Goal: Task Accomplishment & Management: Manage account settings

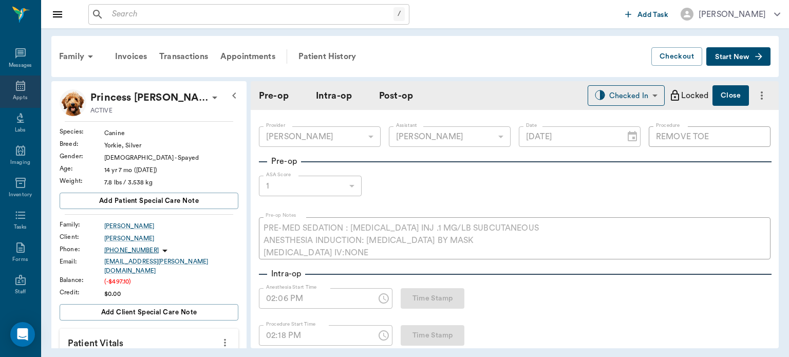
click at [18, 87] on icon at bounding box center [20, 86] width 12 height 12
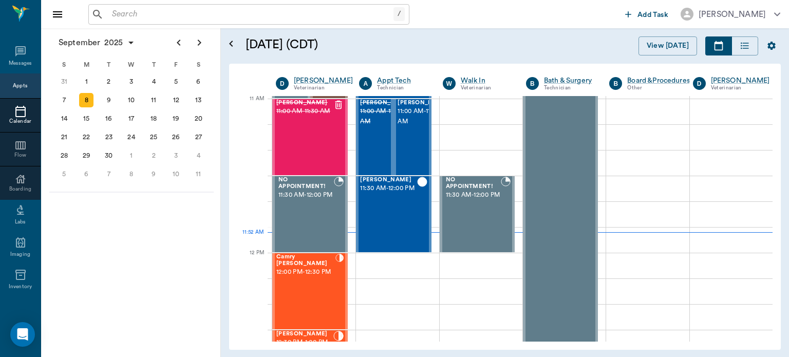
scroll to position [464, 0]
click at [177, 78] on div "5" at bounding box center [176, 81] width 14 height 14
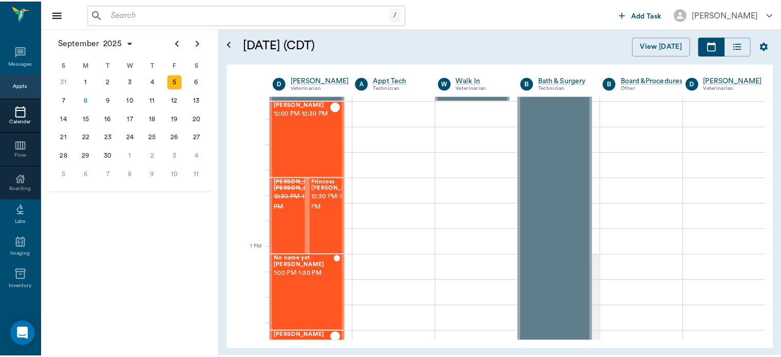
scroll to position [632, 0]
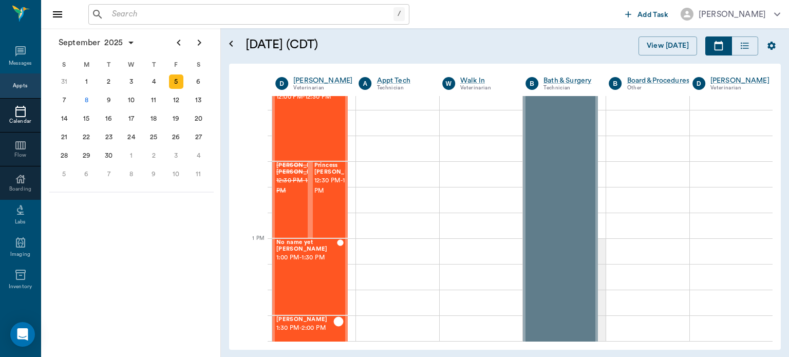
click at [324, 196] on span "12:30 PM - 1:00 PM" at bounding box center [339, 186] width 51 height 21
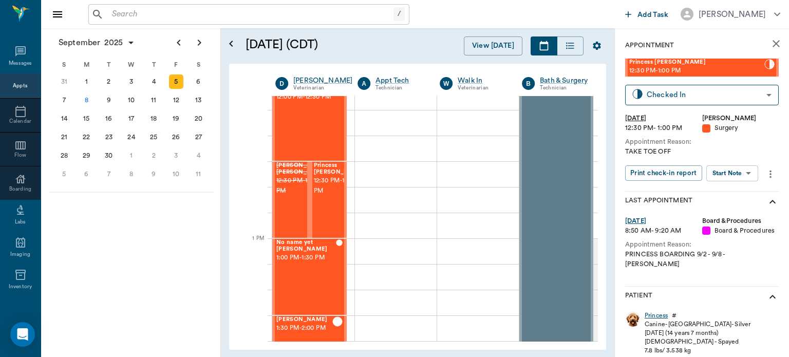
click at [656, 311] on div "Princess" at bounding box center [655, 315] width 23 height 9
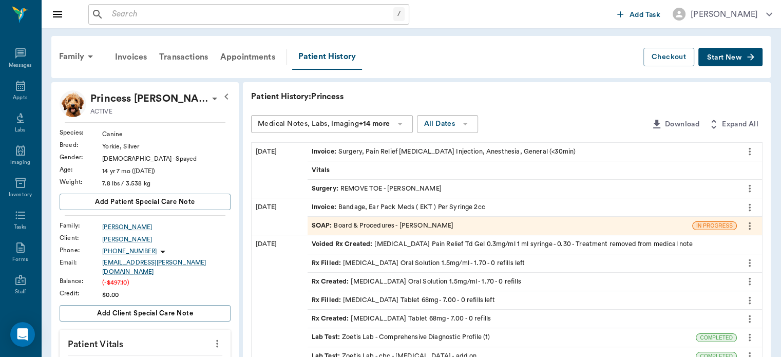
click at [329, 149] on span "Invoice :" at bounding box center [325, 152] width 27 height 10
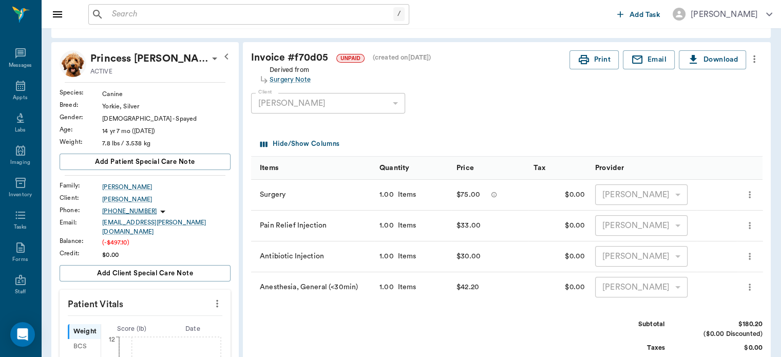
scroll to position [26, 0]
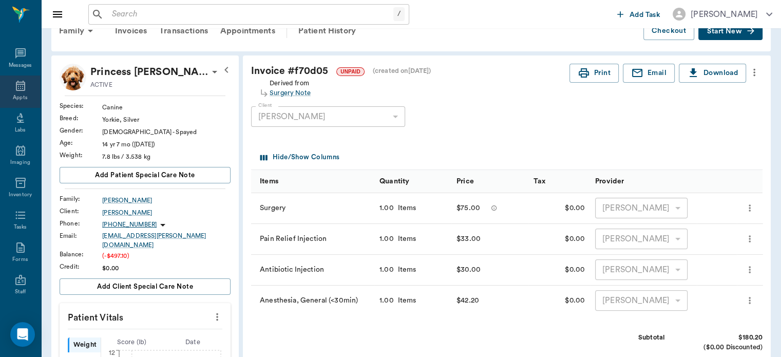
click at [16, 89] on icon at bounding box center [20, 86] width 12 height 12
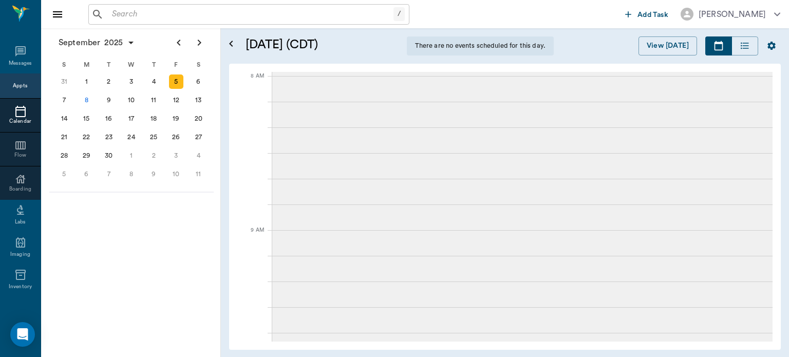
click at [86, 99] on div "8" at bounding box center [86, 100] width 14 height 14
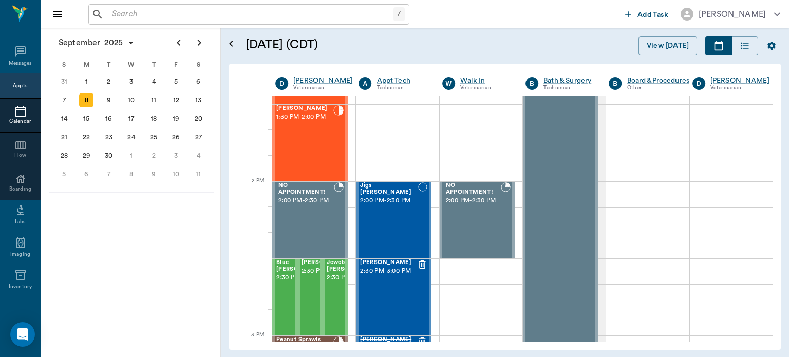
scroll to position [844, 0]
click at [304, 140] on div "Joey Gutierrez 1:30 PM - 2:00 PM" at bounding box center [304, 142] width 57 height 75
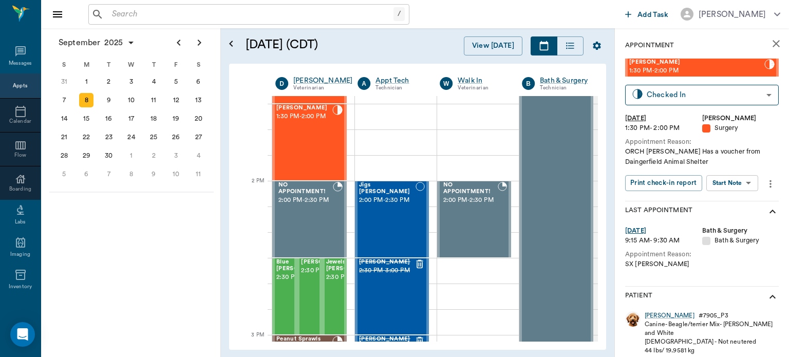
click at [740, 183] on body "/ ​ Add Task Dr. Bert Ellsworth Nectar Messages Appts Calendar Flow Boarding La…" at bounding box center [394, 178] width 789 height 357
click at [729, 220] on button "View Surgery" at bounding box center [724, 221] width 42 height 12
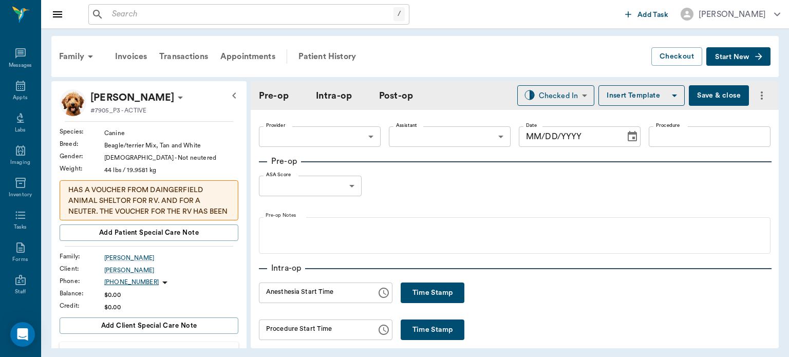
type input "63ec2f075fda476ae8351a4d"
type input "63ec2e7e52e12b0ba117b124"
type input "NEUTER"
type input "1"
radio input "true"
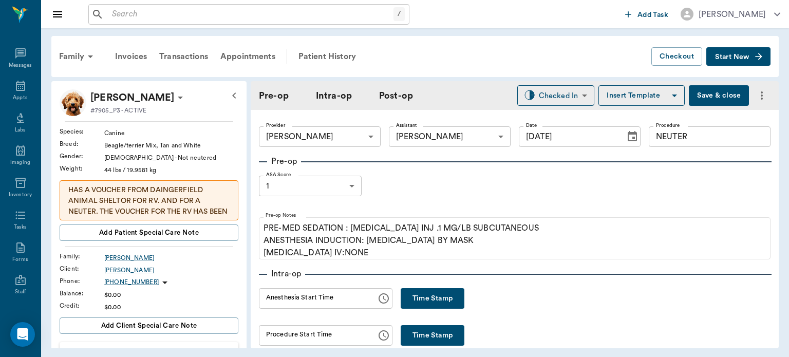
type input "09/08/2025"
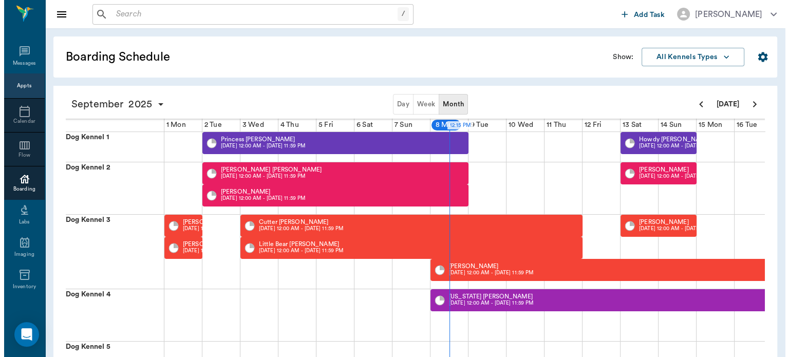
scroll to position [0, 266]
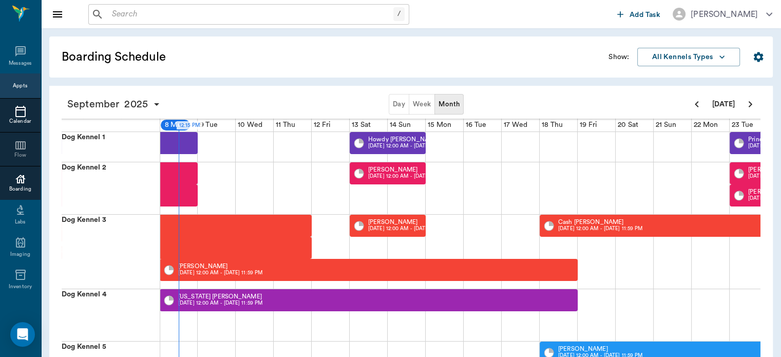
click at [14, 110] on icon at bounding box center [20, 111] width 12 height 12
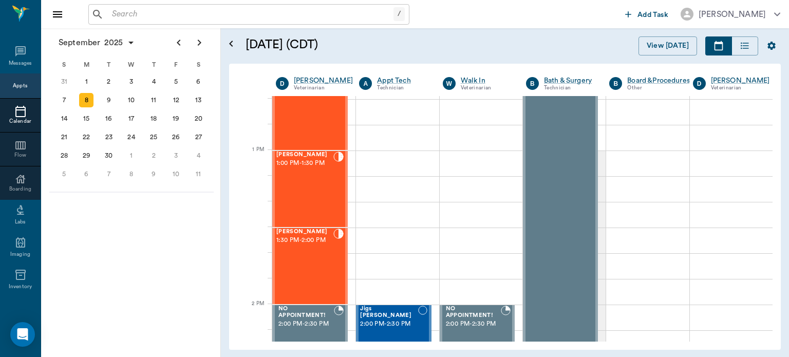
scroll to position [722, 0]
click at [320, 253] on div "Joey Gutierrez 1:30 PM - 2:00 PM" at bounding box center [304, 263] width 57 height 75
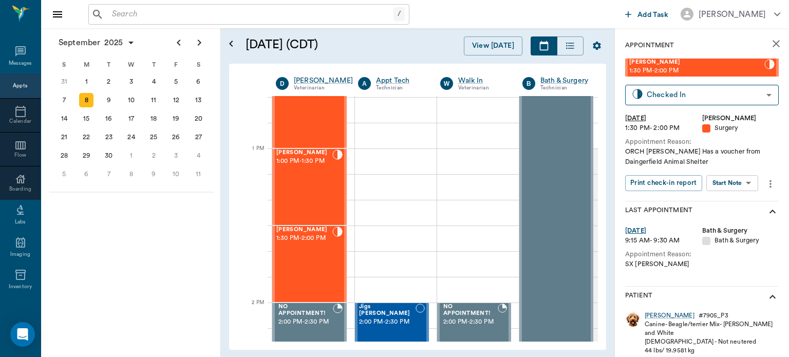
click at [741, 183] on body "/ ​ Add Task Dr. Bert Ellsworth Nectar Messages Appts Calendar Flow Boarding La…" at bounding box center [394, 178] width 789 height 357
click at [739, 219] on button "View Surgery" at bounding box center [724, 221] width 42 height 12
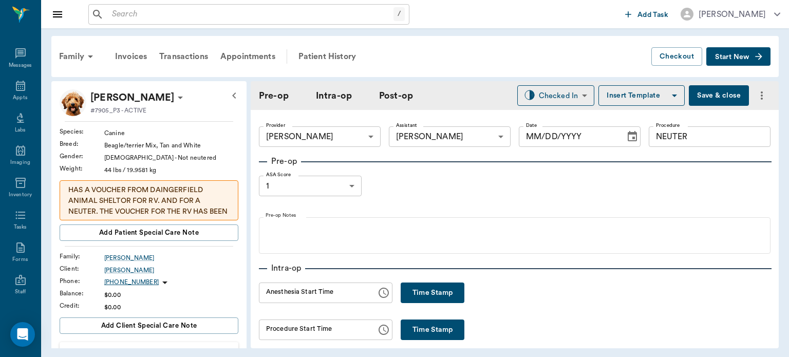
type input "63ec2f075fda476ae8351a4d"
type input "63ec2e7e52e12b0ba117b124"
type input "NEUTER"
type input "1"
radio input "true"
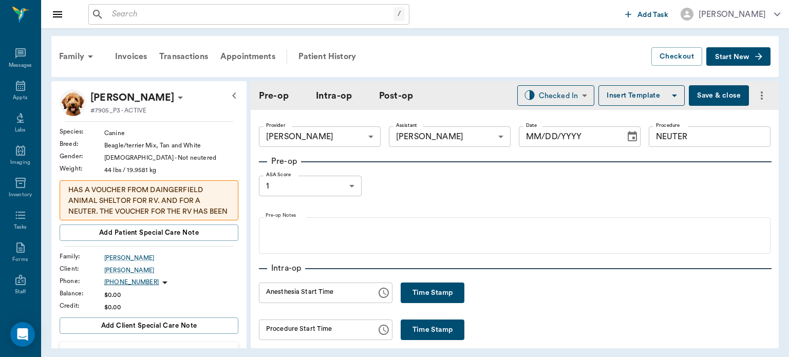
type input "09/08/2025"
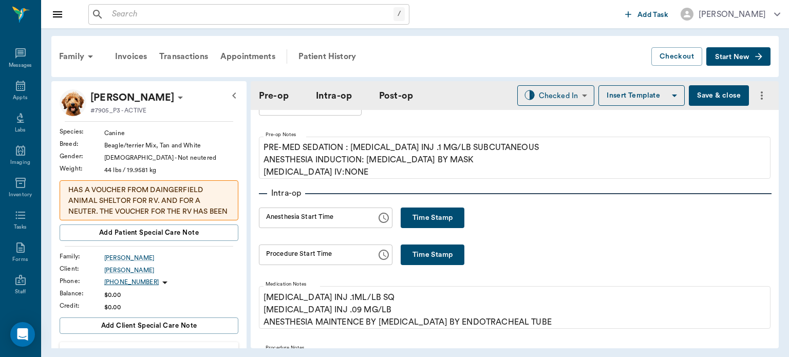
scroll to position [82, 0]
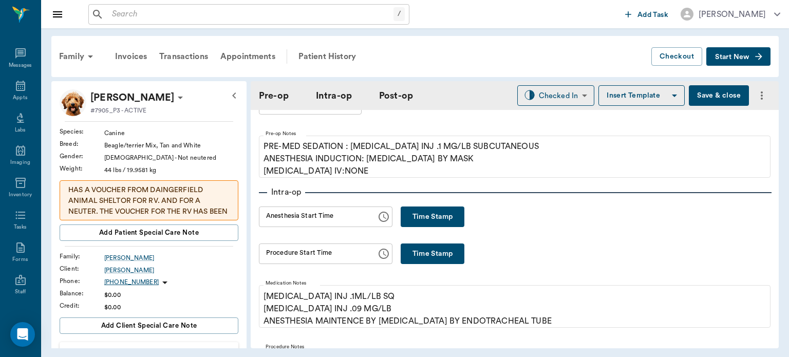
click at [443, 217] on button "Time Stamp" at bounding box center [432, 216] width 64 height 21
click at [277, 217] on input "12:15 PM" at bounding box center [314, 216] width 110 height 21
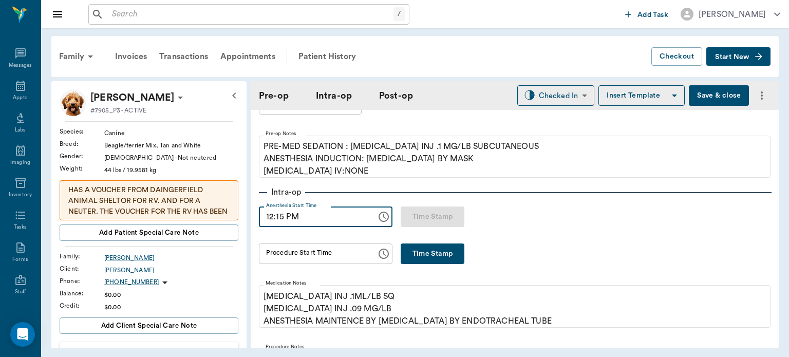
click at [272, 219] on input "12:15 PM" at bounding box center [314, 216] width 110 height 21
type input "11:50 PM"
click at [329, 254] on div "Procedure Start Time Procedure Start Time" at bounding box center [325, 253] width 133 height 21
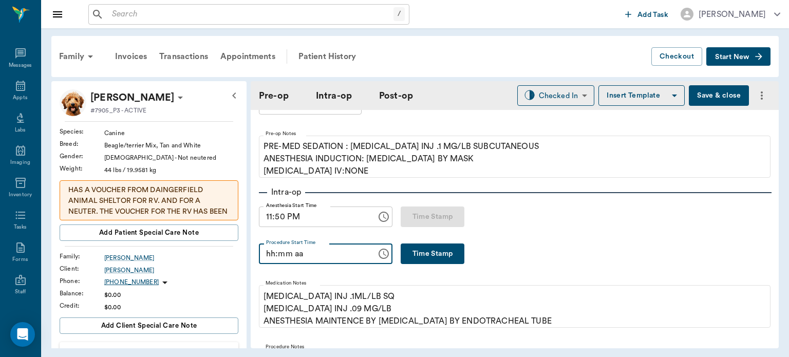
scroll to position [0, 0]
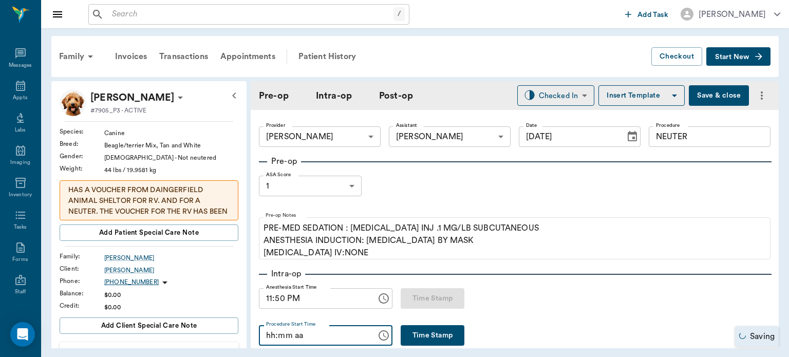
click at [427, 340] on button "Time Stamp" at bounding box center [432, 335] width 64 height 21
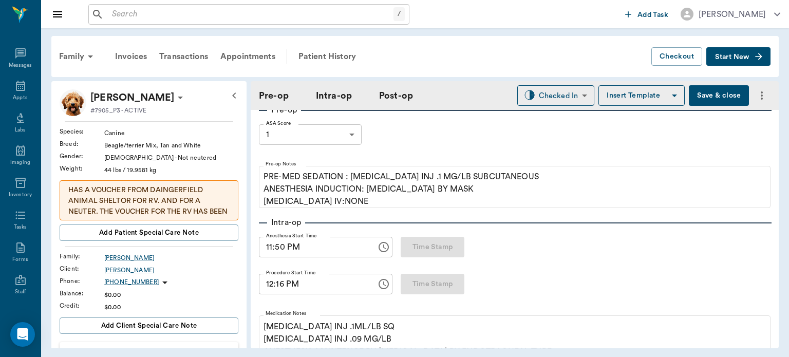
scroll to position [74, 0]
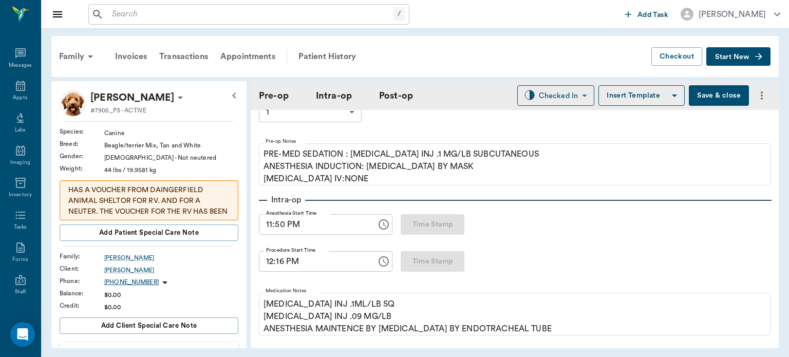
click at [282, 263] on input "12:16 PM" at bounding box center [314, 261] width 110 height 21
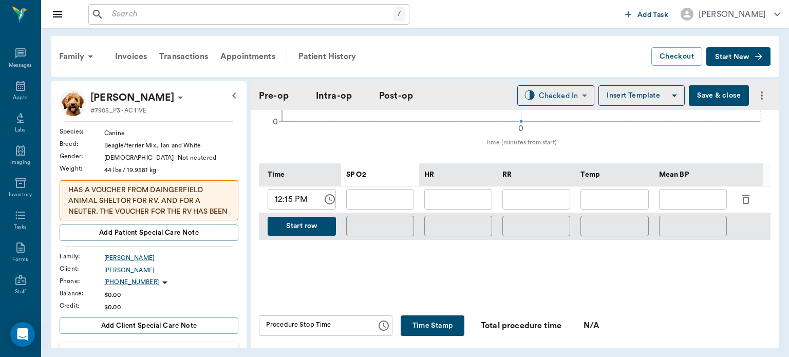
scroll to position [460, 0]
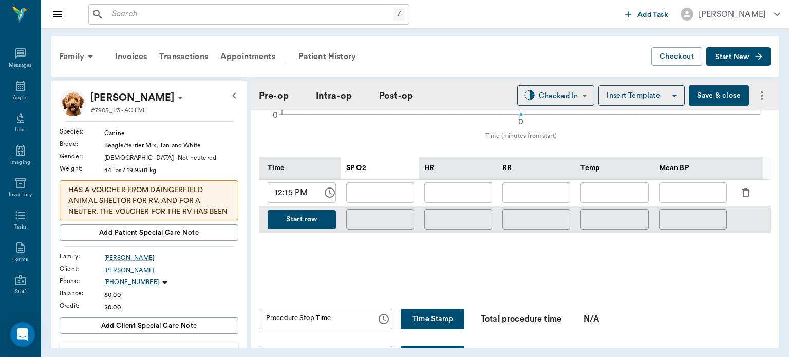
type input "12:15 PM"
click at [391, 195] on input "text" at bounding box center [380, 192] width 68 height 21
type input "97"
click at [467, 189] on input "text" at bounding box center [458, 192] width 68 height 21
type input "97"
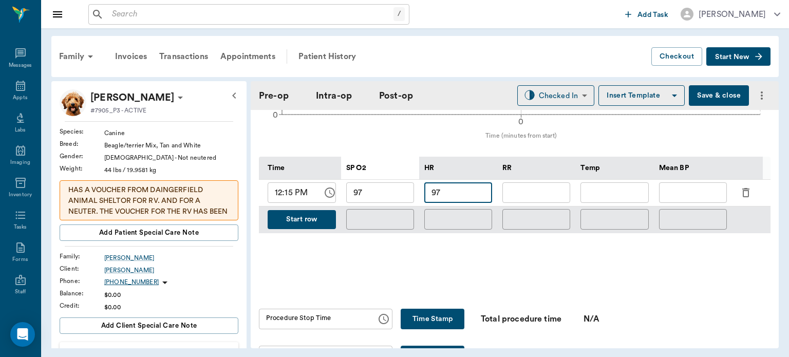
click at [551, 193] on input "text" at bounding box center [536, 192] width 68 height 21
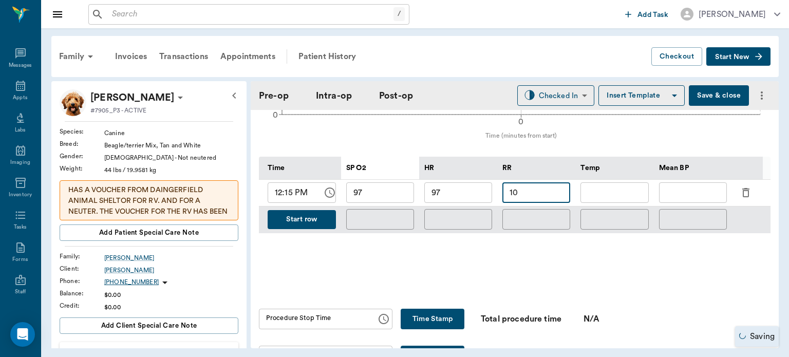
type input "10"
click at [691, 192] on input "text" at bounding box center [693, 192] width 68 height 21
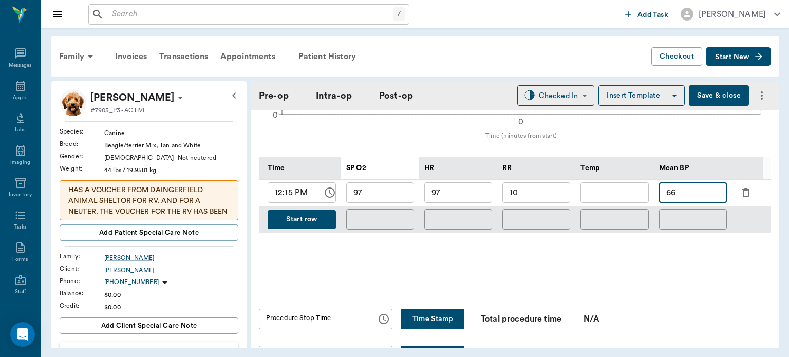
type input "66"
click at [310, 224] on button "Start row" at bounding box center [301, 219] width 68 height 19
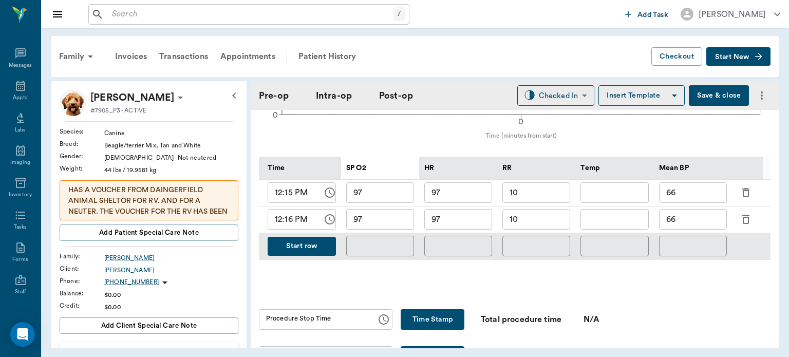
click at [292, 222] on input "12:16 PM" at bounding box center [291, 219] width 48 height 21
type input "12:20 PM"
click at [312, 251] on button "Start row" at bounding box center [301, 246] width 68 height 19
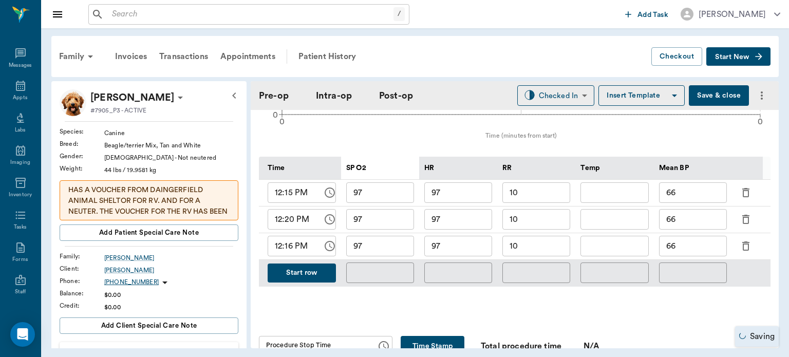
click at [290, 248] on input "12:16 PM" at bounding box center [291, 246] width 48 height 21
type input "12:25 PM"
click at [310, 278] on button "Start row" at bounding box center [301, 272] width 68 height 19
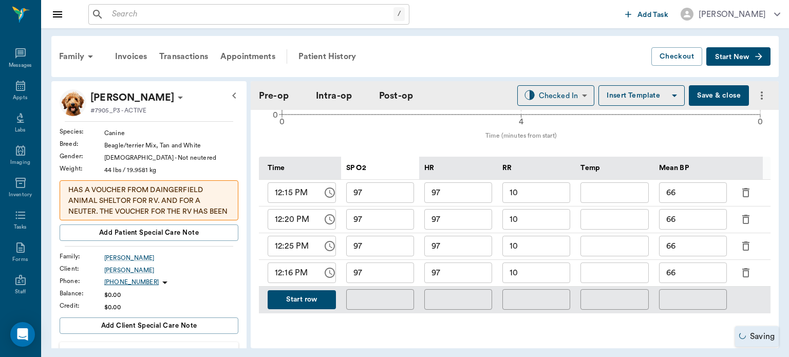
click at [290, 274] on input "12:16 PM" at bounding box center [291, 272] width 48 height 21
type input "12:30 PM"
click at [319, 296] on button "Start row" at bounding box center [301, 299] width 68 height 19
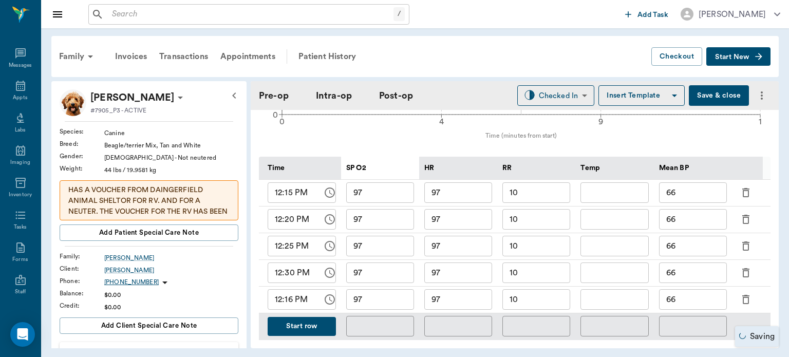
click at [288, 301] on input "12:16 PM" at bounding box center [291, 299] width 48 height 21
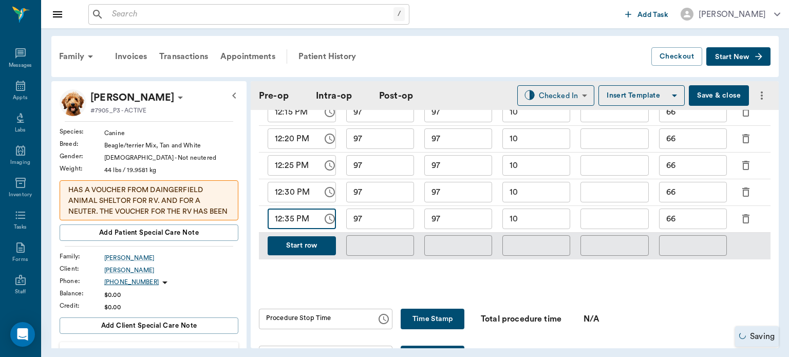
scroll to position [541, 0]
type input "12:35 PM"
click at [313, 243] on button "Start row" at bounding box center [301, 245] width 68 height 19
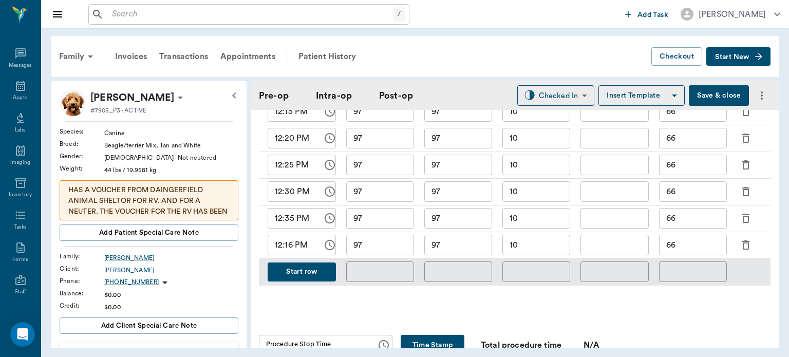
click at [292, 247] on input "12:16 PM" at bounding box center [291, 245] width 48 height 21
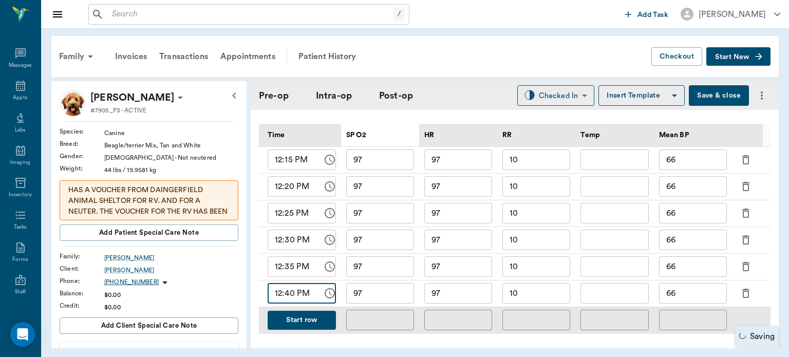
type input "12:40 PM"
click at [395, 186] on input "97" at bounding box center [380, 186] width 68 height 21
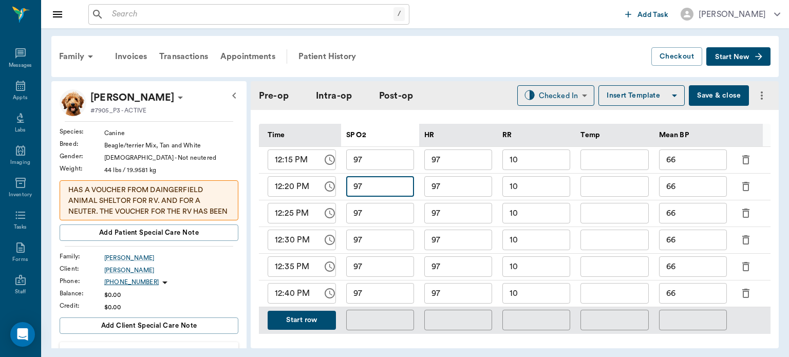
type input "9"
type input "96"
click at [460, 185] on input "97" at bounding box center [458, 186] width 68 height 21
type input "98"
click at [705, 190] on input "66" at bounding box center [693, 186] width 68 height 21
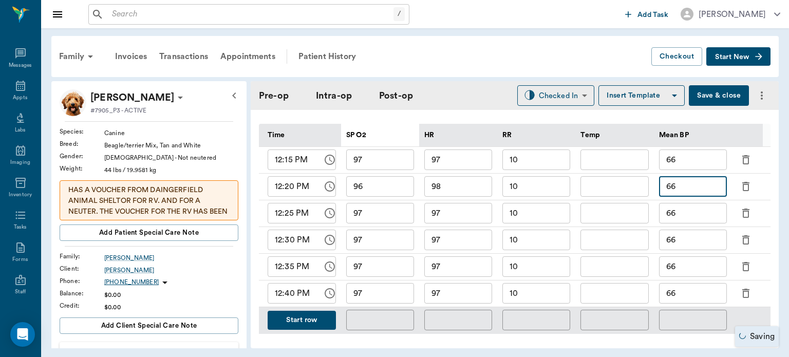
type input "6"
type input "75"
click at [697, 216] on input "66" at bounding box center [693, 213] width 68 height 21
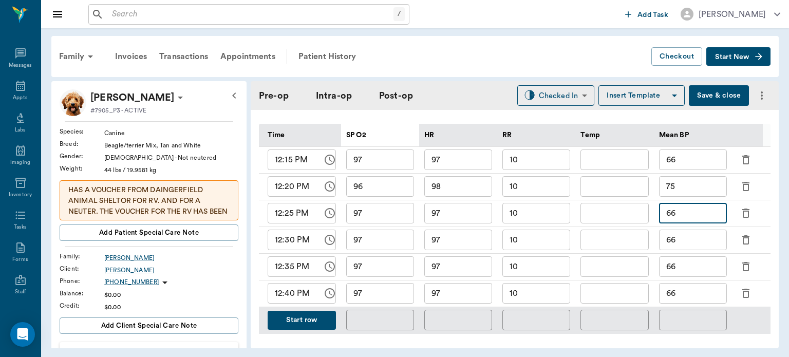
click at [697, 216] on input "66" at bounding box center [693, 213] width 68 height 21
type input "6"
click at [697, 242] on input "66" at bounding box center [693, 239] width 68 height 21
type input "6"
click at [703, 275] on input "66" at bounding box center [693, 266] width 68 height 21
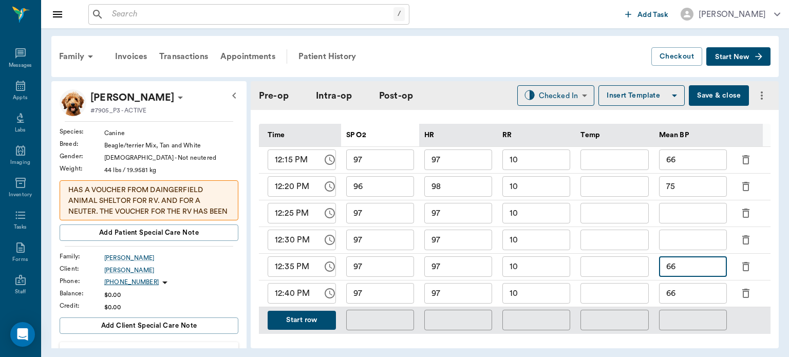
type input "6"
click at [697, 296] on input "66" at bounding box center [693, 293] width 68 height 21
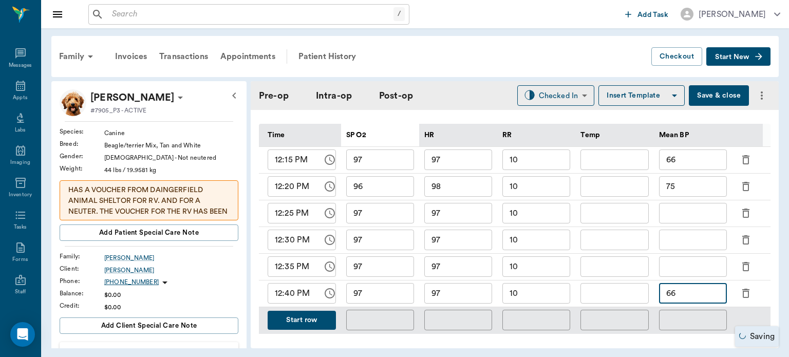
type input "6"
click at [544, 295] on input "10" at bounding box center [536, 293] width 68 height 21
click at [467, 293] on input "97" at bounding box center [458, 293] width 68 height 21
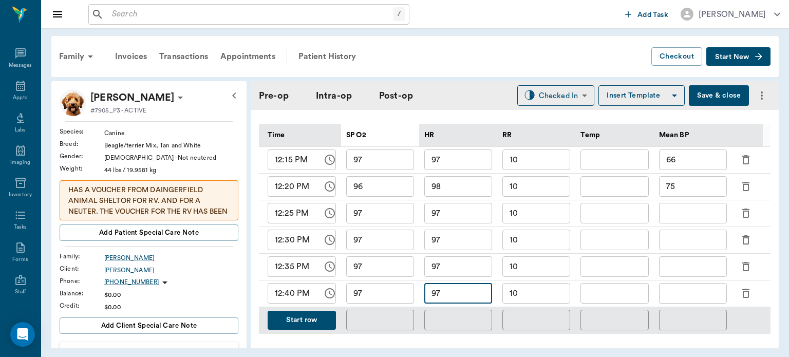
type input "9"
click at [459, 270] on input "97" at bounding box center [458, 266] width 68 height 21
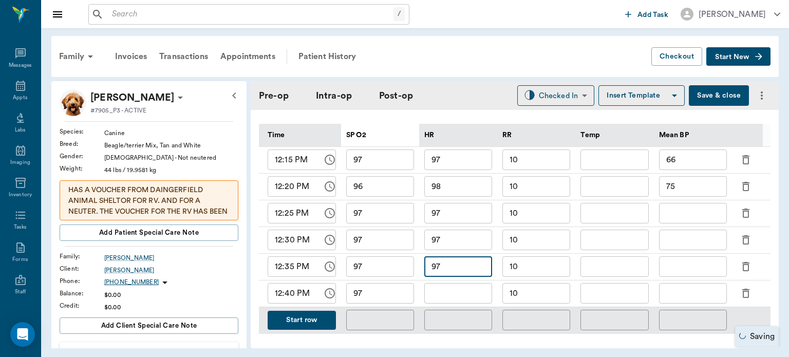
type input "9"
click at [455, 238] on input "97" at bounding box center [458, 239] width 68 height 21
type input "9"
click at [468, 216] on input "97" at bounding box center [458, 213] width 68 height 21
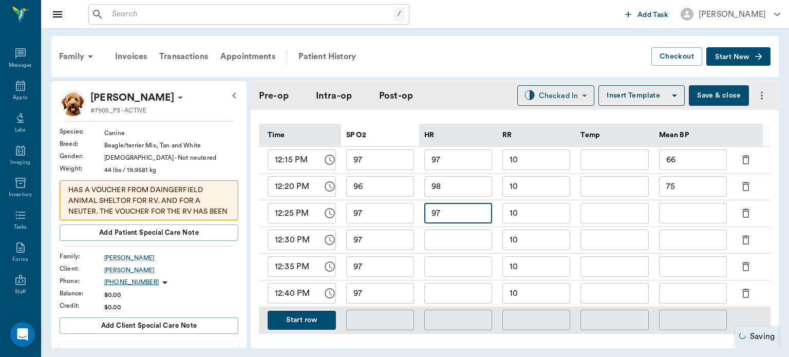
type input "9"
click at [458, 181] on input "98" at bounding box center [458, 186] width 68 height 21
click at [393, 215] on input "97" at bounding box center [380, 213] width 68 height 21
type input "9"
click at [384, 240] on input "97" at bounding box center [380, 239] width 68 height 21
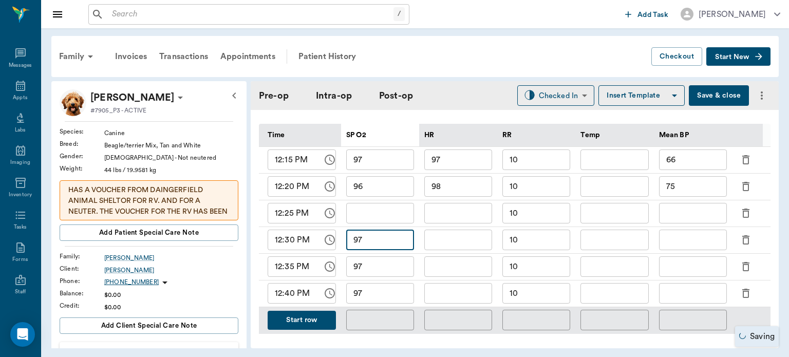
type input "9"
click at [382, 269] on input "97" at bounding box center [380, 266] width 68 height 21
type input "9"
click at [384, 296] on input "97" at bounding box center [380, 293] width 68 height 21
type input "9"
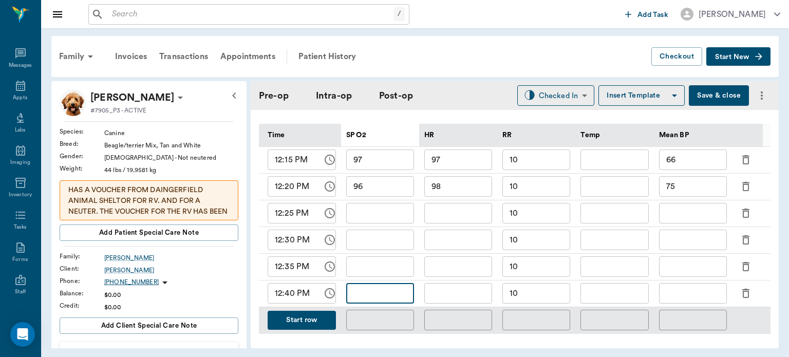
click at [382, 216] on input "text" at bounding box center [380, 213] width 68 height 21
type input "96"
click at [468, 217] on input "text" at bounding box center [458, 213] width 68 height 21
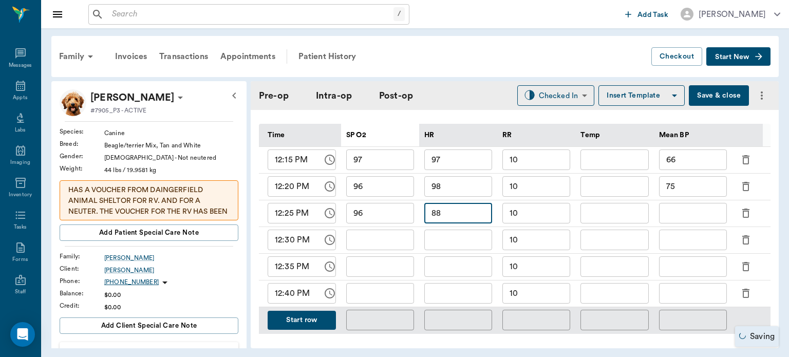
type input "88"
click at [554, 216] on input "10" at bounding box center [536, 213] width 68 height 21
click at [381, 235] on input "text" at bounding box center [380, 239] width 68 height 21
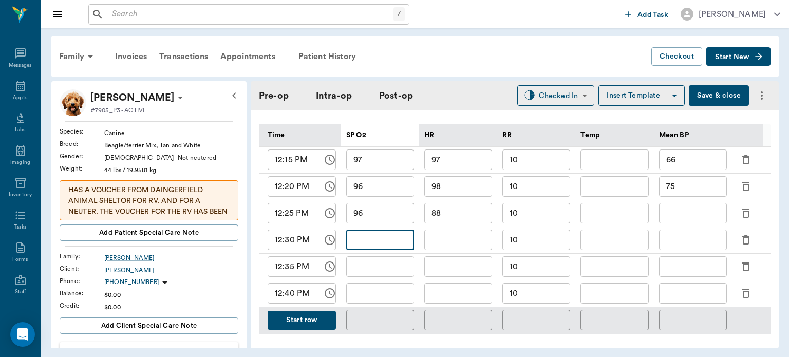
click at [694, 214] on input "text" at bounding box center [693, 213] width 68 height 21
type input "90"
click at [396, 242] on input "text" at bounding box center [380, 239] width 68 height 21
type input "96"
click at [448, 236] on input "text" at bounding box center [458, 239] width 68 height 21
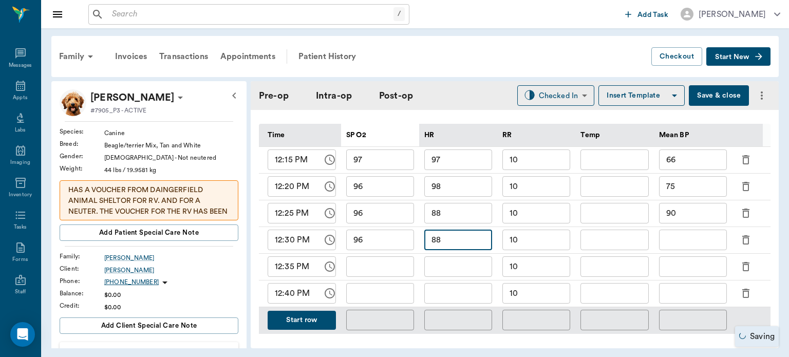
type input "88"
click at [528, 239] on input "10" at bounding box center [536, 239] width 68 height 21
click at [681, 238] on input "text" at bounding box center [693, 239] width 68 height 21
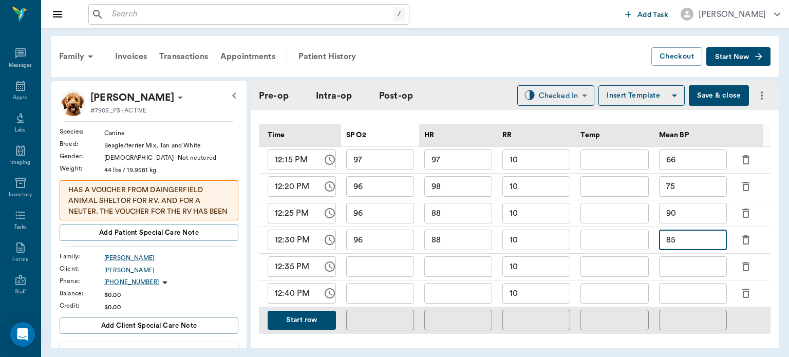
type input "85"
click at [375, 263] on input "text" at bounding box center [380, 266] width 68 height 21
type input "97"
click at [470, 263] on input "text" at bounding box center [458, 266] width 68 height 21
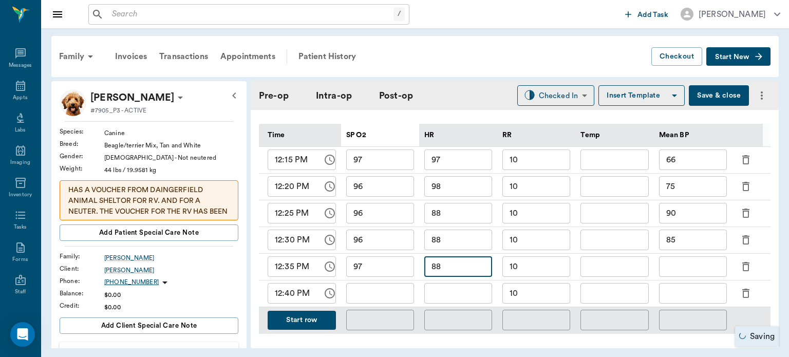
type input "88"
click at [688, 263] on input "text" at bounding box center [693, 266] width 68 height 21
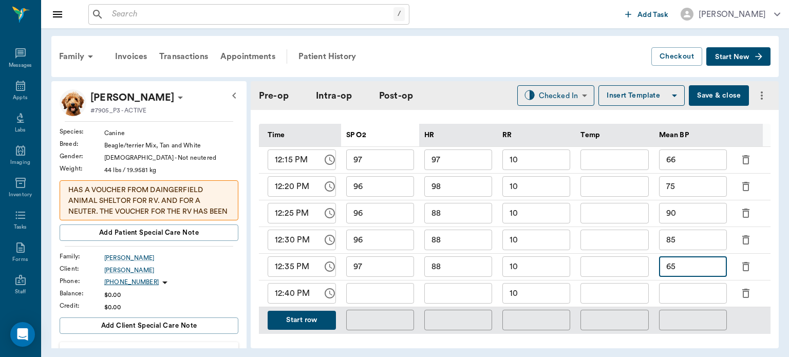
type input "6"
type input "88"
click at [363, 291] on input "text" at bounding box center [380, 293] width 68 height 21
click at [388, 266] on input "97" at bounding box center [380, 266] width 68 height 21
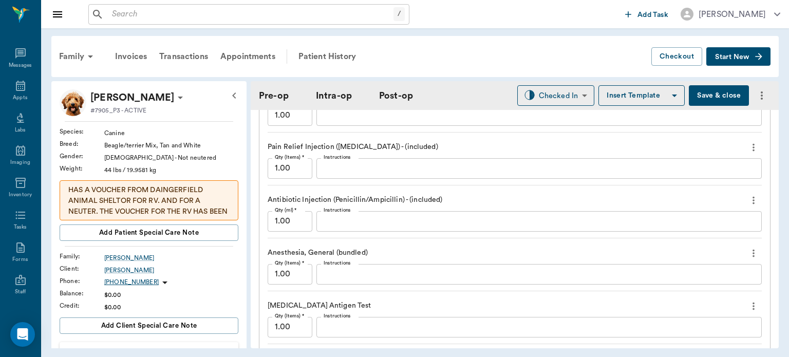
scroll to position [1041, 0]
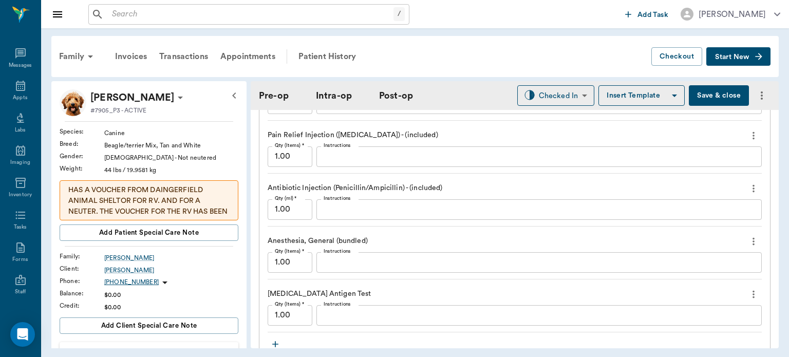
click at [363, 313] on textarea "Instructions" at bounding box center [538, 315] width 431 height 12
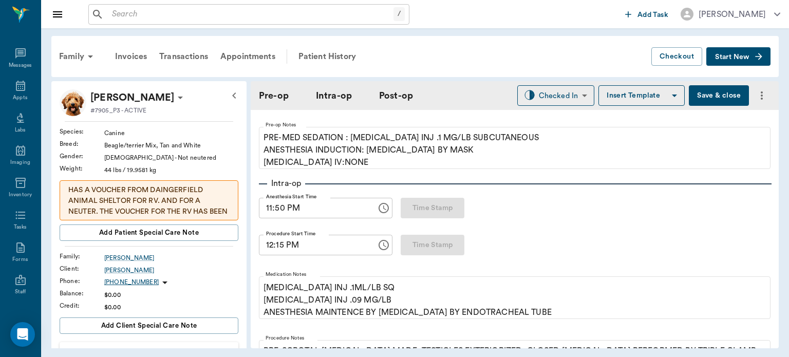
scroll to position [91, 0]
type textarea "negative"
click at [709, 95] on button "Save & close" at bounding box center [718, 95] width 60 height 21
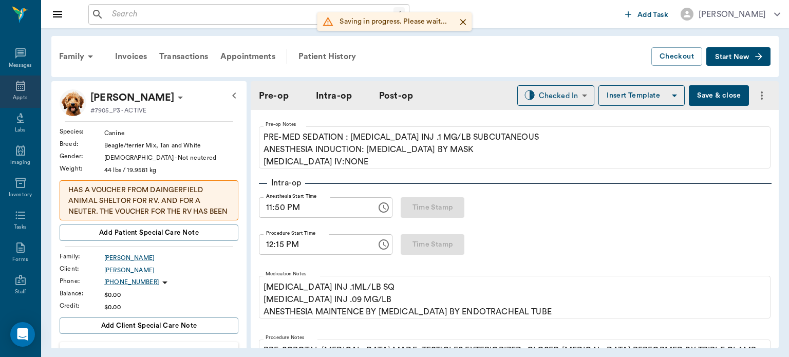
click at [14, 88] on icon at bounding box center [20, 86] width 12 height 12
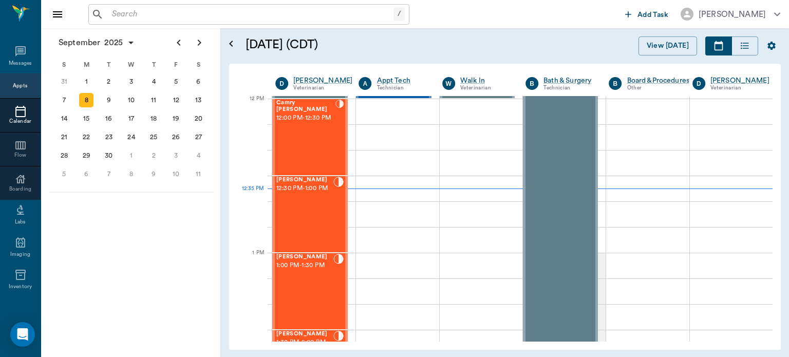
scroll to position [618, 0]
click at [307, 135] on div "Camry Spilker 12:00 PM - 12:30 PM" at bounding box center [305, 137] width 59 height 75
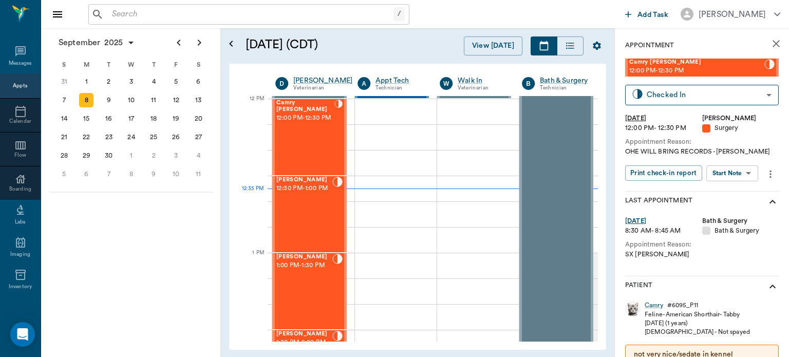
click at [739, 174] on body "/ ​ Add Task Dr. Bert Ellsworth Nectar Messages Appts Calendar Flow Boarding La…" at bounding box center [394, 178] width 789 height 357
click at [732, 209] on button "View Surgery" at bounding box center [724, 211] width 42 height 12
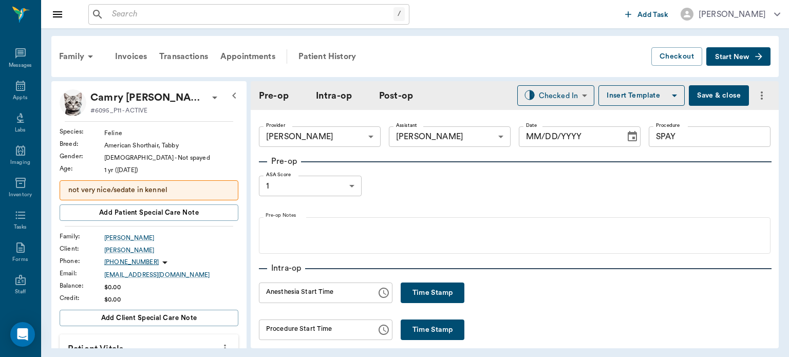
type input "63ec2f075fda476ae8351a4d"
type input "63ec2e7e52e12b0ba117b124"
type input "SPAY"
type input "1"
type input "09/08/2025"
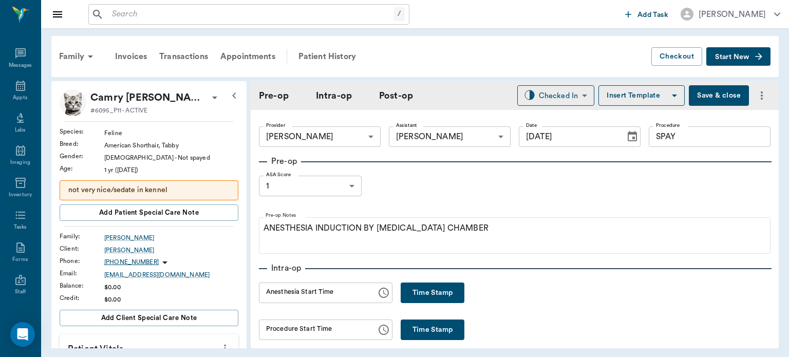
click at [423, 286] on button "Time Stamp" at bounding box center [432, 292] width 64 height 21
click at [280, 294] on input "12:35 PM" at bounding box center [314, 292] width 110 height 21
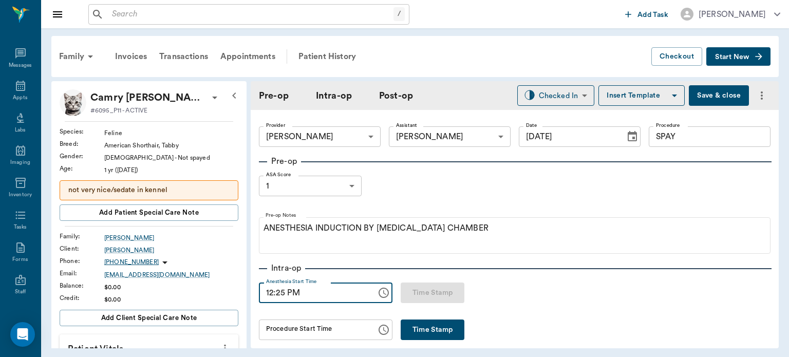
type input "12:25 PM"
click at [707, 94] on button "Save & close" at bounding box center [718, 95] width 60 height 21
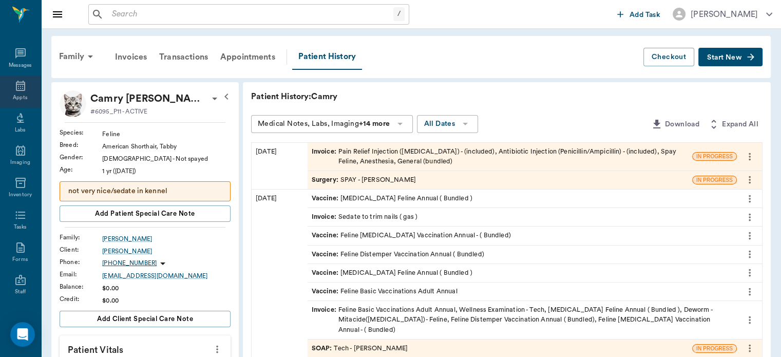
click at [21, 97] on div "Appts" at bounding box center [20, 98] width 14 height 8
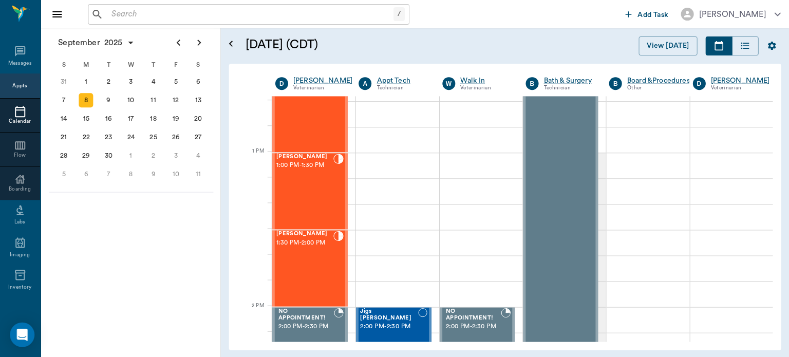
scroll to position [719, 0]
click at [305, 263] on div "Joey Gutierrez 1:30 PM - 2:00 PM" at bounding box center [304, 266] width 57 height 75
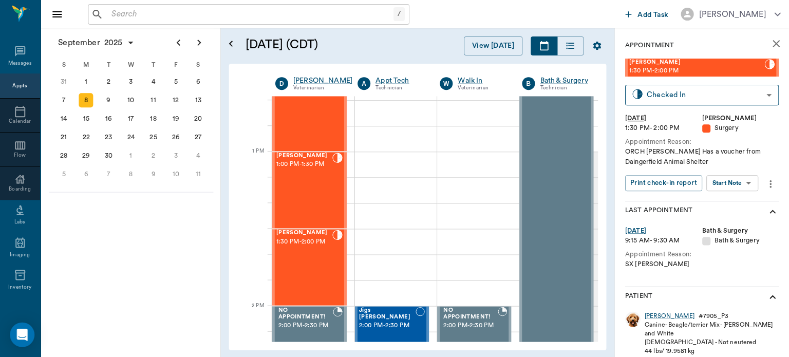
click at [736, 184] on body "/ ​ Add Task Dr. Bert Ellsworth Nectar Messages Appts Calendar Flow Boarding La…" at bounding box center [394, 178] width 789 height 357
click at [732, 217] on button "View Surgery" at bounding box center [724, 221] width 42 height 12
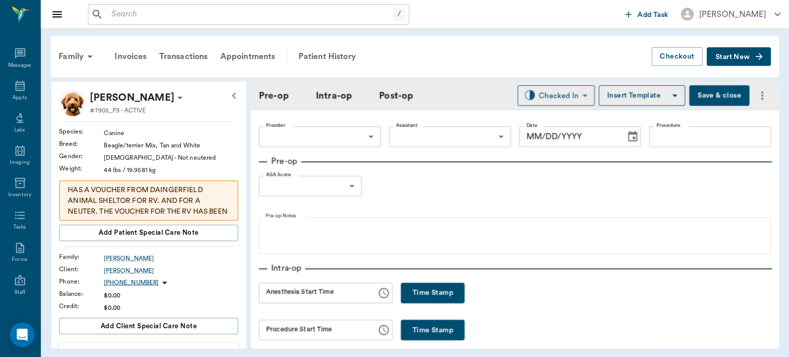
type input "63ec2f075fda476ae8351a4d"
type input "63ec2e7e52e12b0ba117b124"
type input "NEUTER"
type input "1"
radio input "true"
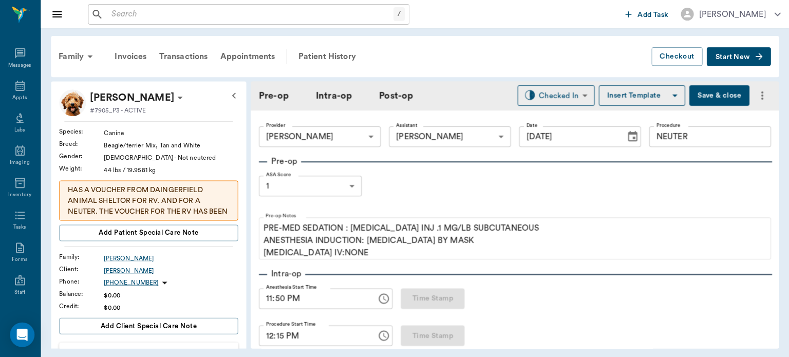
type input "09/08/2025"
type input "11:50 PM"
type input "12:15 PM"
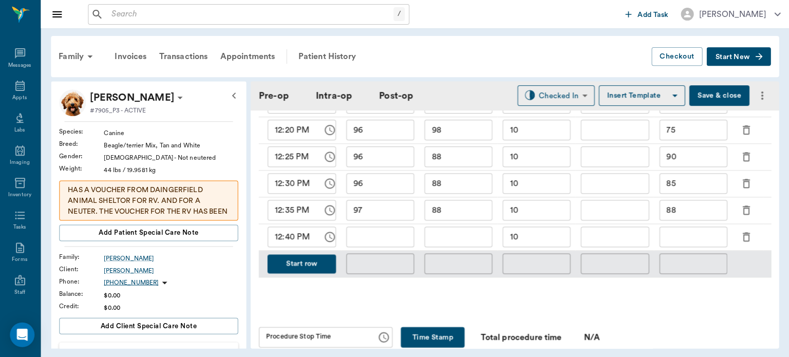
scroll to position [552, 0]
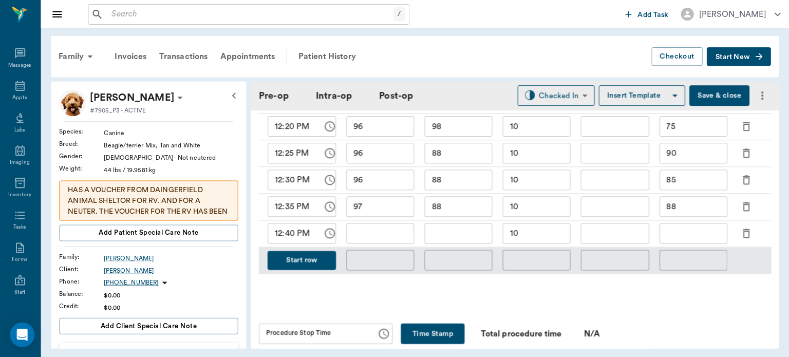
click at [294, 279] on div "Time SP O2 HR RR Temp Mean BP 12:15 PM ​ 97 ​ 97 ​ 10 ​ ​ 66 ​ 12:20 PM ​ 96 ​ …" at bounding box center [514, 168] width 511 height 243
click at [294, 260] on button "Start row" at bounding box center [301, 260] width 68 height 19
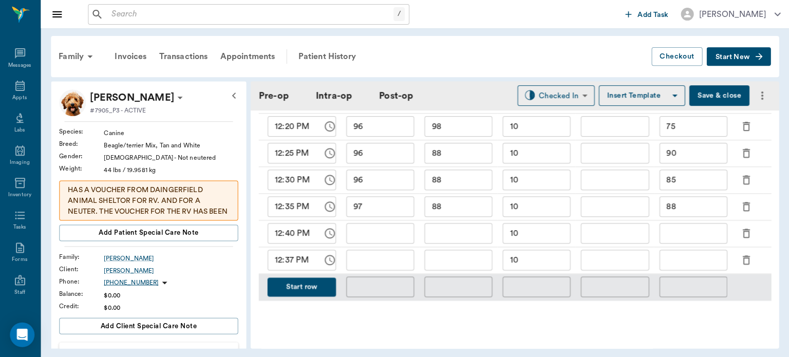
click at [449, 261] on input "text" at bounding box center [458, 260] width 68 height 21
click at [745, 261] on icon "button" at bounding box center [745, 260] width 12 height 12
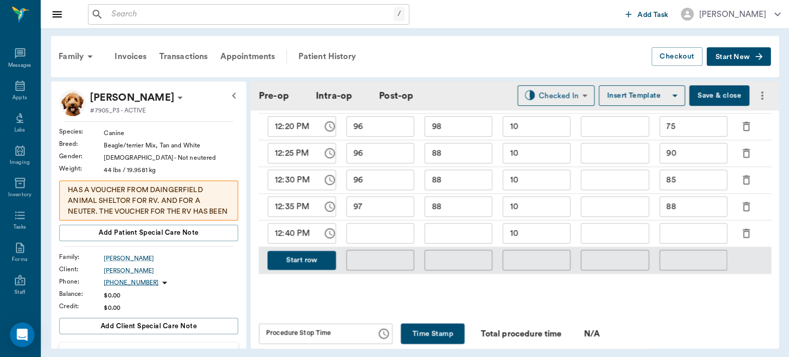
click at [742, 232] on icon "button" at bounding box center [745, 233] width 12 height 12
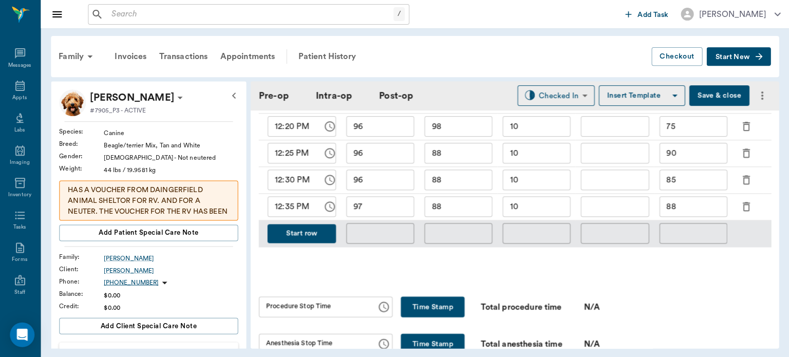
click at [308, 230] on button "Start row" at bounding box center [301, 233] width 68 height 19
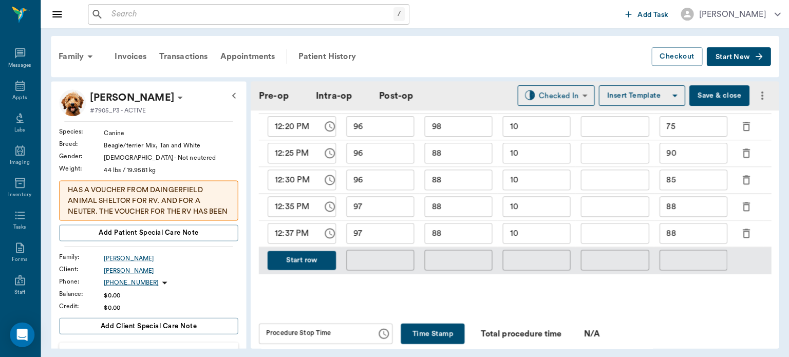
click at [744, 232] on icon "button" at bounding box center [745, 233] width 12 height 12
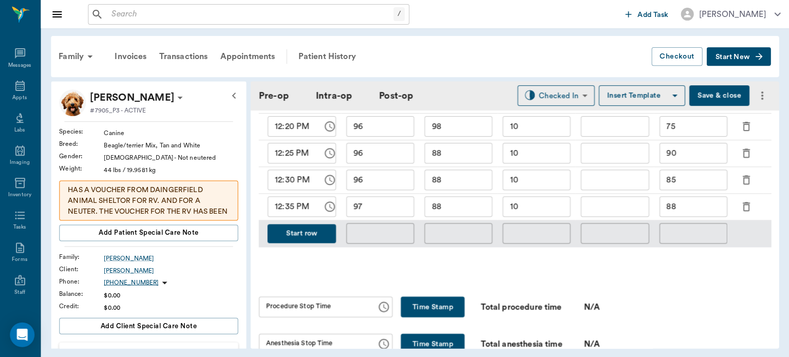
click at [316, 233] on button "Start row" at bounding box center [301, 233] width 68 height 19
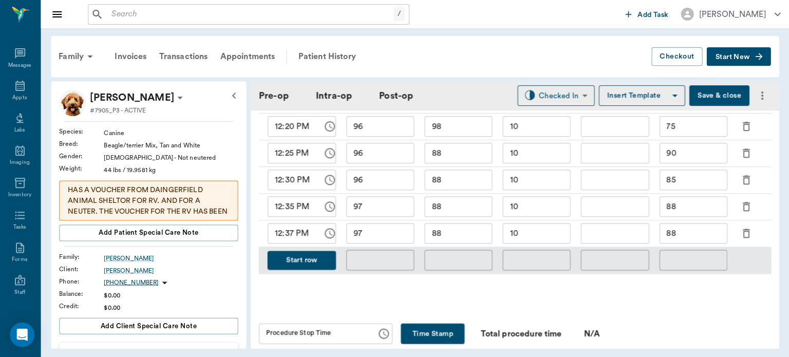
click at [394, 237] on input "97" at bounding box center [380, 233] width 68 height 21
type input "98"
click at [694, 229] on input "88" at bounding box center [693, 233] width 68 height 21
type input "8"
type input "67"
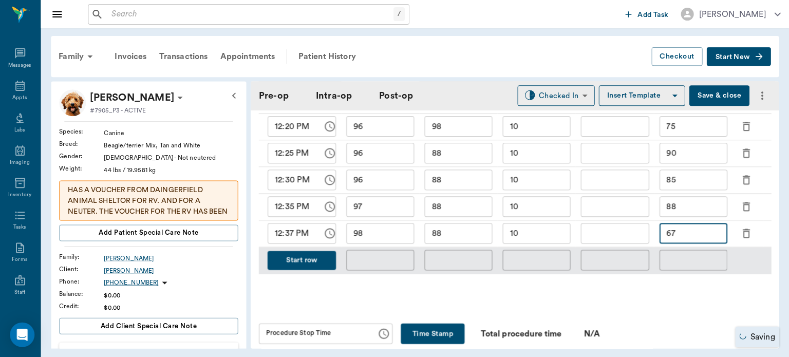
click at [534, 234] on input "10" at bounding box center [536, 233] width 68 height 21
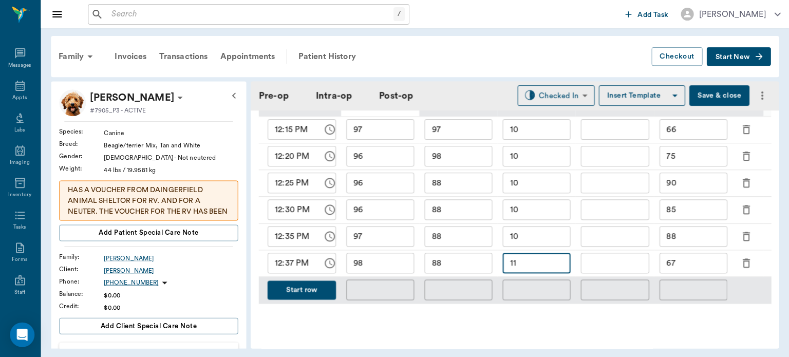
scroll to position [534, 0]
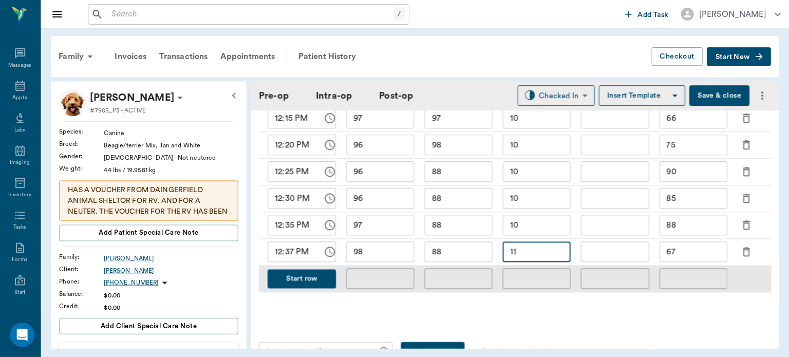
type input "11"
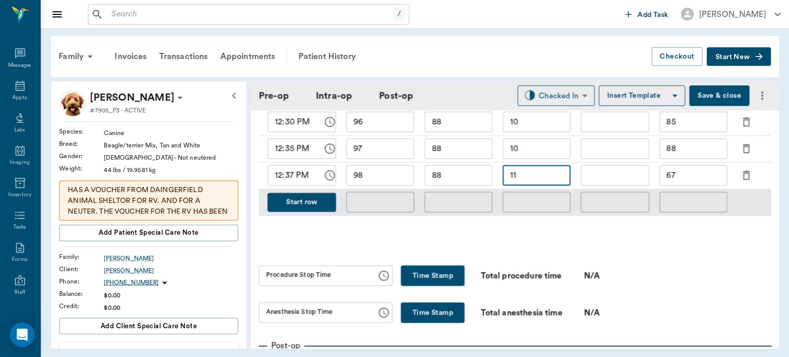
scroll to position [665, 0]
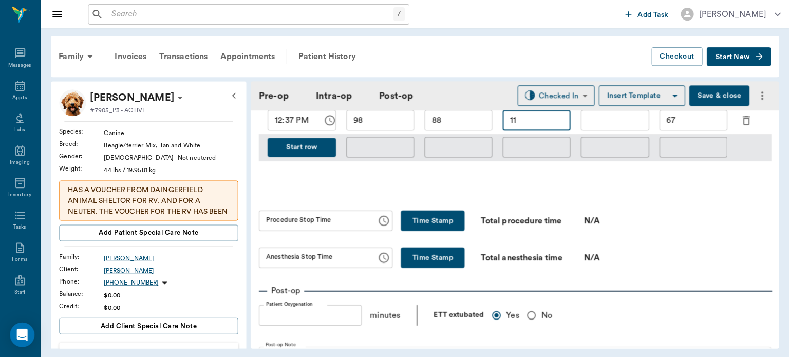
click at [433, 217] on button "Time Stamp" at bounding box center [432, 220] width 64 height 21
type input "12:44 PM"
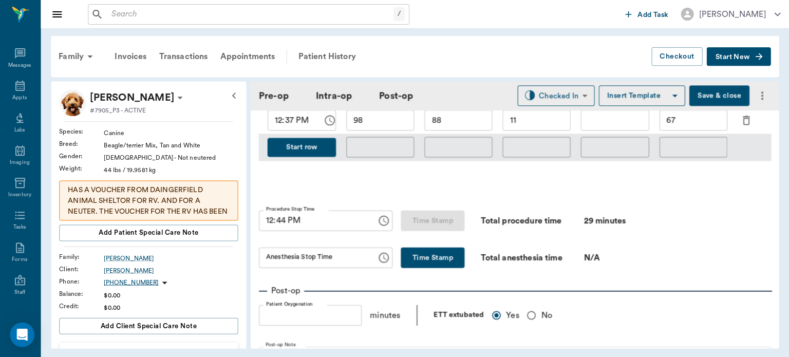
click at [404, 258] on button "Time Stamp" at bounding box center [432, 257] width 64 height 21
type input "12:44 PM"
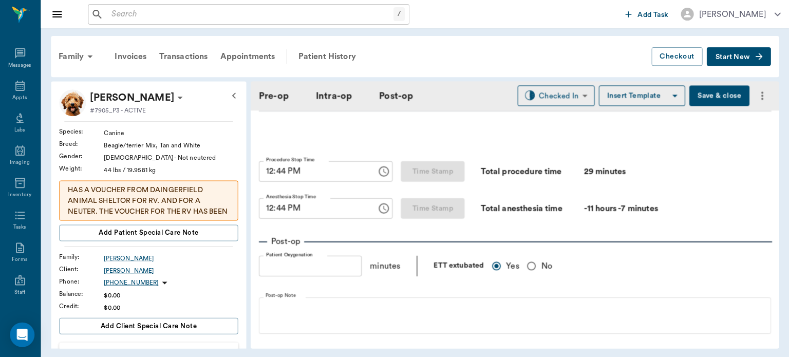
scroll to position [715, 0]
click at [710, 97] on button "Save & close" at bounding box center [718, 95] width 60 height 21
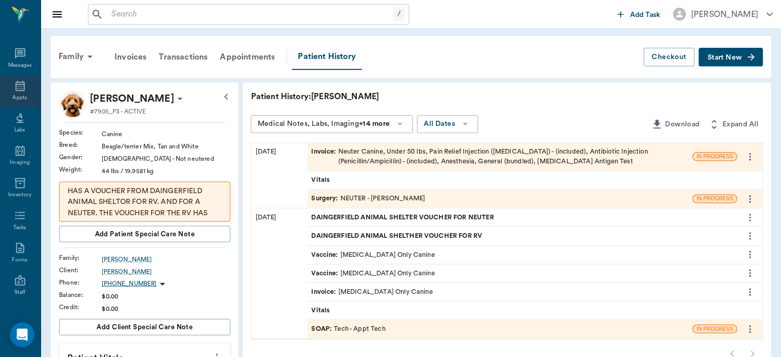
click at [16, 90] on icon at bounding box center [20, 86] width 9 height 10
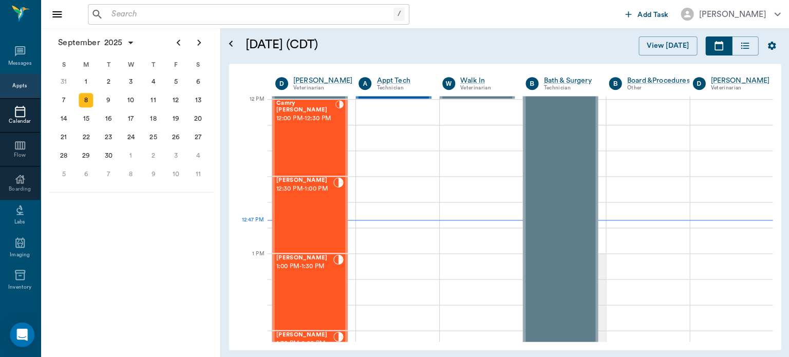
scroll to position [617, 0]
click at [308, 124] on span "12:00 PM - 12:30 PM" at bounding box center [305, 118] width 59 height 10
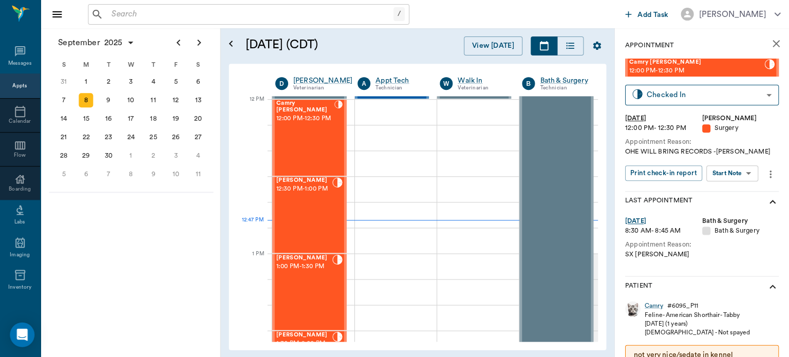
click at [736, 171] on body "/ ​ Add Task Dr. Bert Ellsworth Nectar Messages Appts Calendar Flow Boarding La…" at bounding box center [394, 178] width 789 height 357
click at [728, 209] on button "View Surgery" at bounding box center [724, 211] width 42 height 12
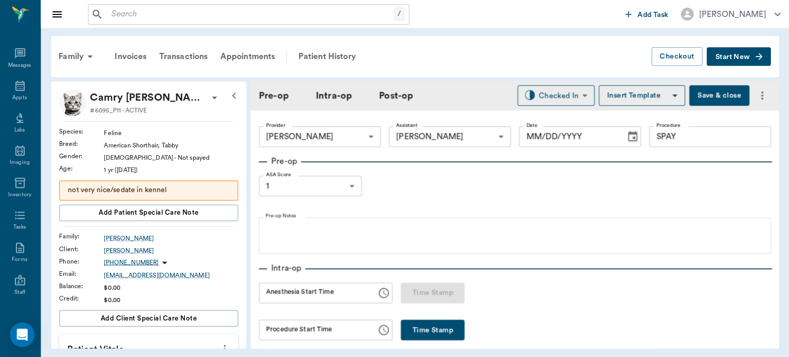
type input "63ec2f075fda476ae8351a4d"
type input "63ec2e7e52e12b0ba117b124"
type input "SPAY"
type input "1"
type input "09/08/2025"
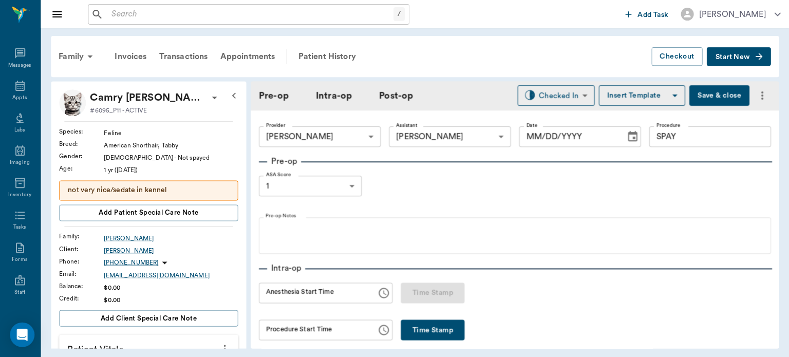
type input "12:25 PM"
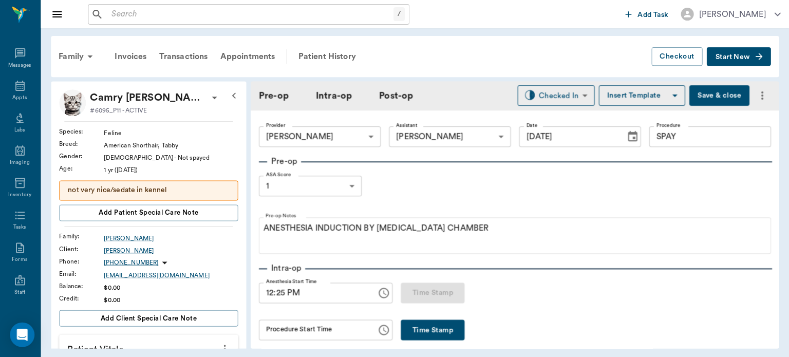
click at [450, 339] on button "Time Stamp" at bounding box center [432, 329] width 64 height 21
type input "12:49 PM"
click at [435, 328] on div "Procedure Start Time 12:49 PM Procedure Start Time Time Stamp" at bounding box center [361, 329] width 205 height 21
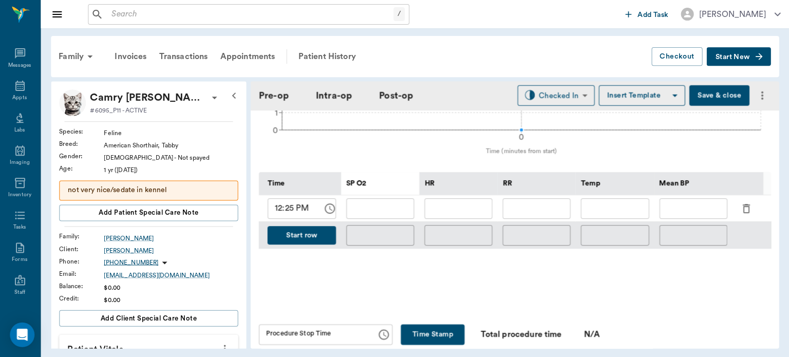
scroll to position [434, 0]
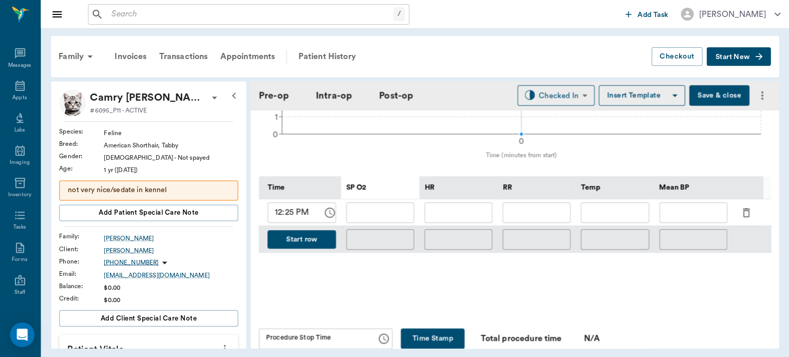
click at [706, 98] on button "Save & close" at bounding box center [718, 95] width 60 height 21
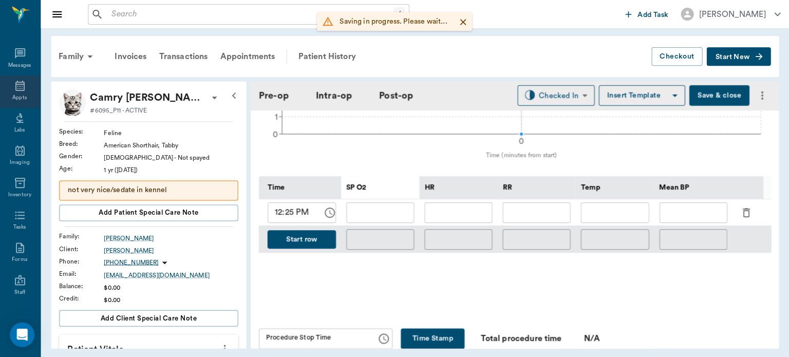
click at [17, 86] on icon at bounding box center [20, 86] width 12 height 12
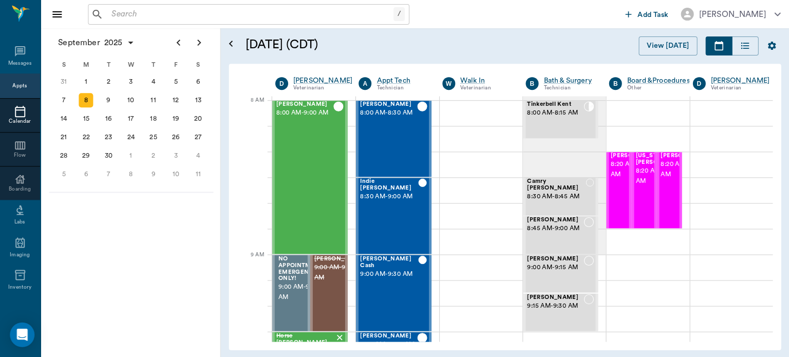
click at [544, 117] on span "8:00 AM - 8:15 AM" at bounding box center [555, 113] width 56 height 10
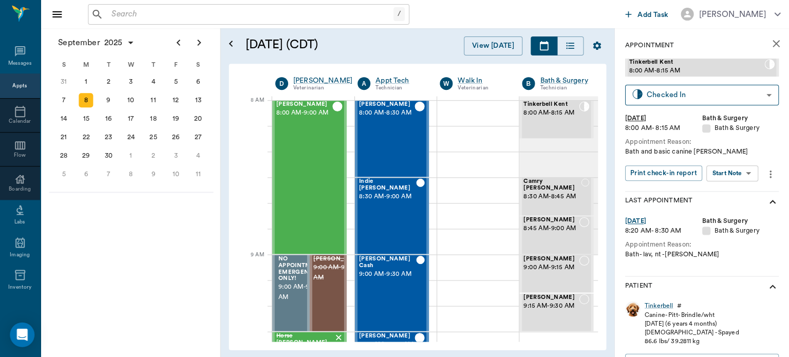
click at [739, 177] on body "/ ​ Add Task Dr. Bert Ellsworth Nectar Messages Appts Calendar Flow Boarding La…" at bounding box center [394, 178] width 789 height 357
click at [738, 195] on button "Start SOAP" at bounding box center [720, 194] width 35 height 12
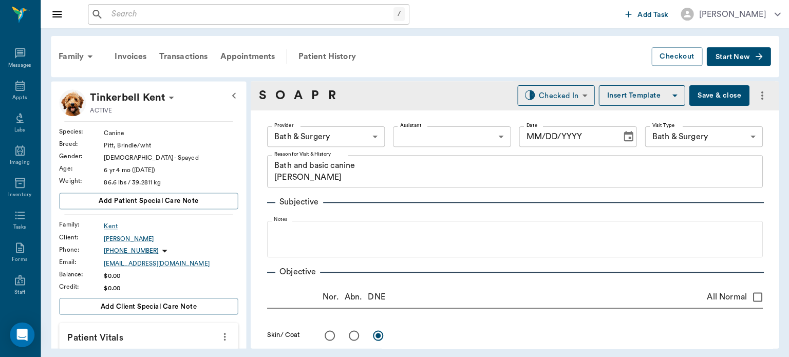
type input "63ec2f075fda476ae8351a4a"
type input "67479aab0de4f58b269e34fc"
type textarea "Bath and basic canine Christy"
type input "09/08/2025"
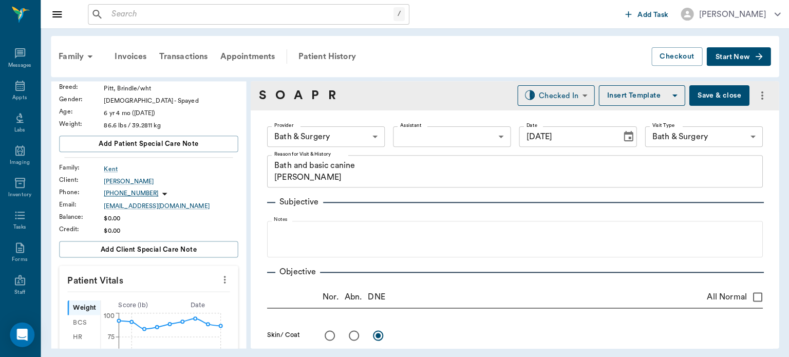
scroll to position [92, 0]
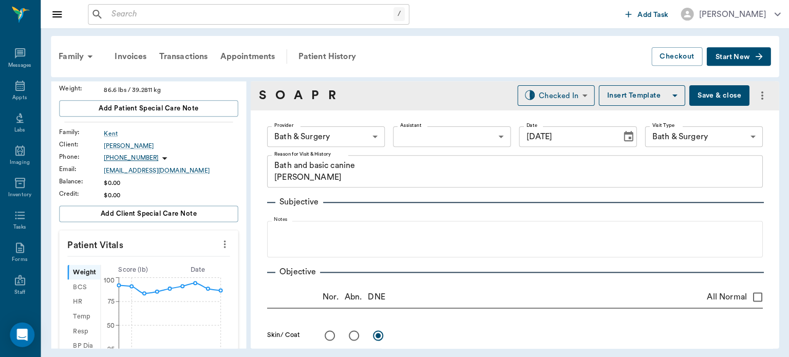
click at [224, 242] on icon "more" at bounding box center [225, 244] width 2 height 8
click at [164, 263] on span "Enter Vitals" at bounding box center [174, 260] width 86 height 11
click at [147, 272] on input "text" at bounding box center [148, 274] width 89 height 21
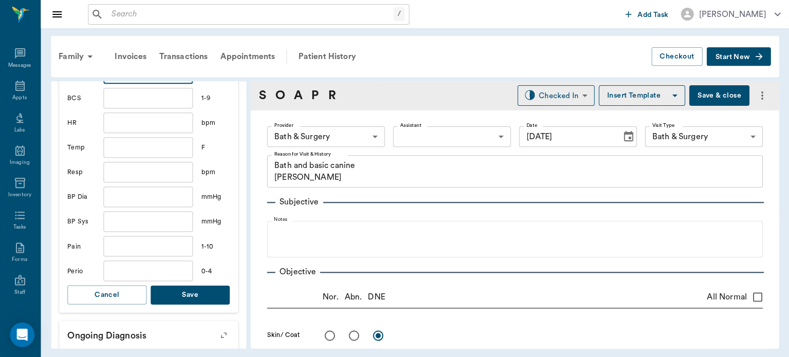
scroll to position [314, 0]
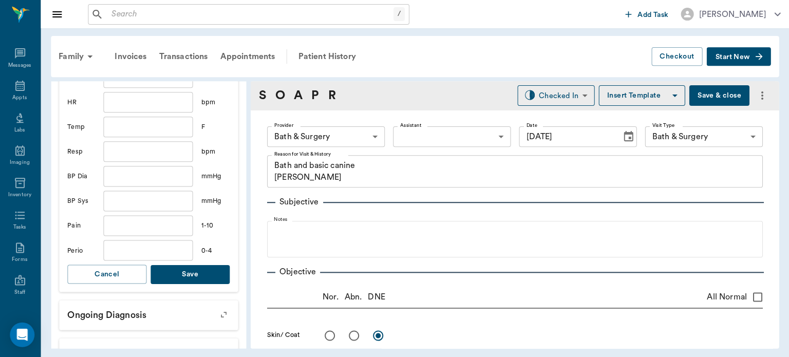
type input "84.7"
click at [203, 274] on button "Save" at bounding box center [190, 273] width 79 height 19
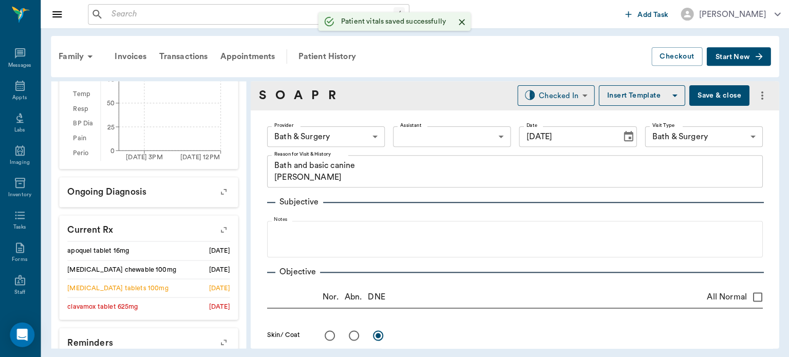
click at [357, 130] on body "/ ​ Add Task Dr. Bert Ellsworth Nectar Messages Appts Labs Imaging Inventory Ta…" at bounding box center [394, 178] width 789 height 357
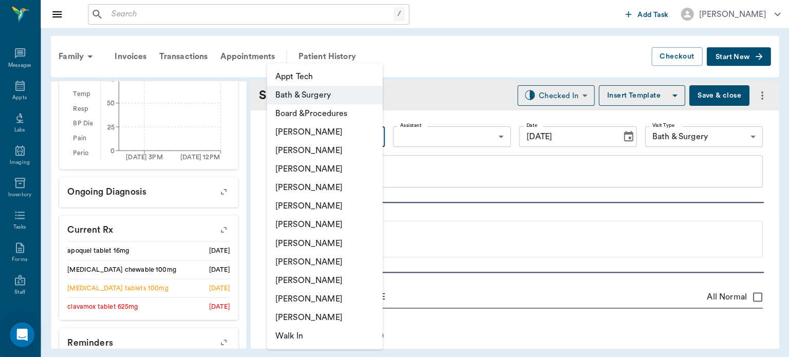
click at [327, 170] on li "Daniel Virnala" at bounding box center [325, 169] width 116 height 18
type input "642ef10e332a41444de2bad1"
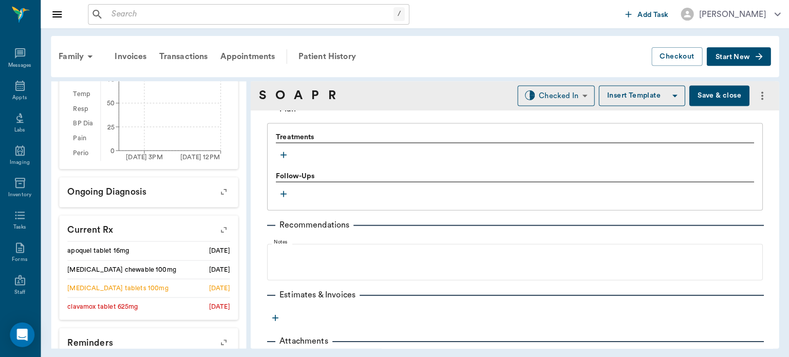
scroll to position [669, 0]
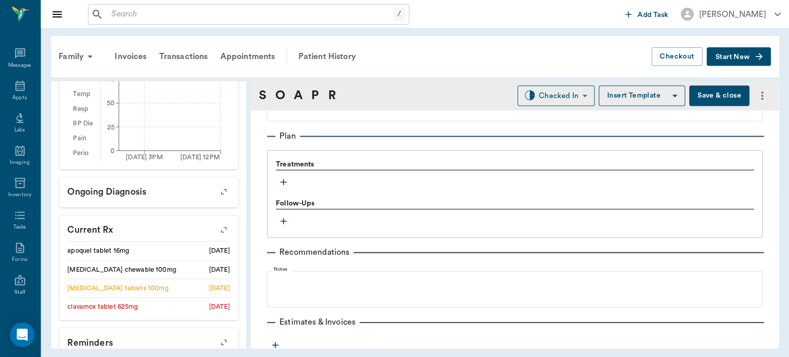
click at [285, 181] on icon "button" at bounding box center [283, 182] width 6 height 6
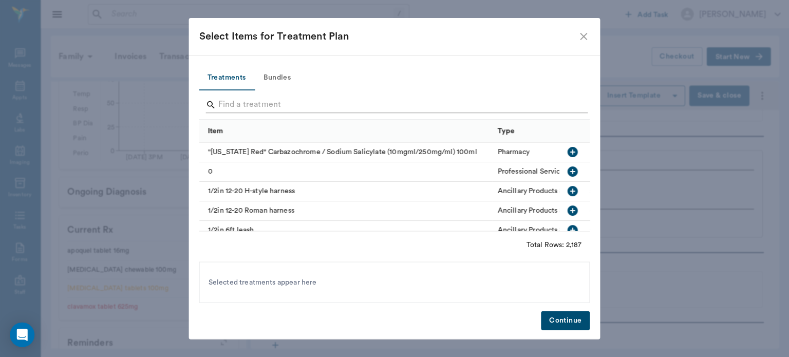
click at [236, 102] on input "Search" at bounding box center [395, 105] width 354 height 16
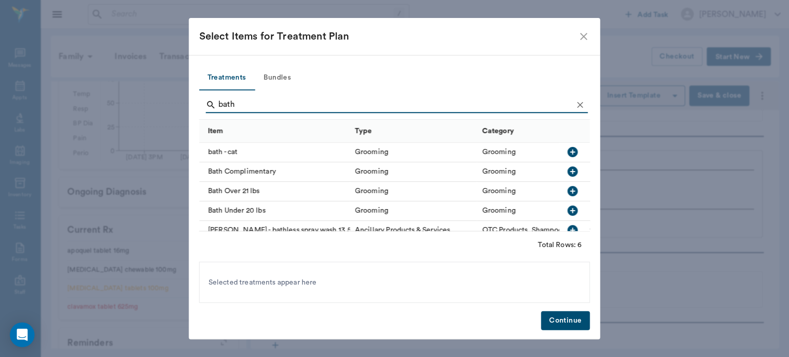
type input "bath"
click at [568, 190] on icon "button" at bounding box center [572, 191] width 10 height 10
click at [579, 322] on button "Continue" at bounding box center [565, 320] width 49 height 19
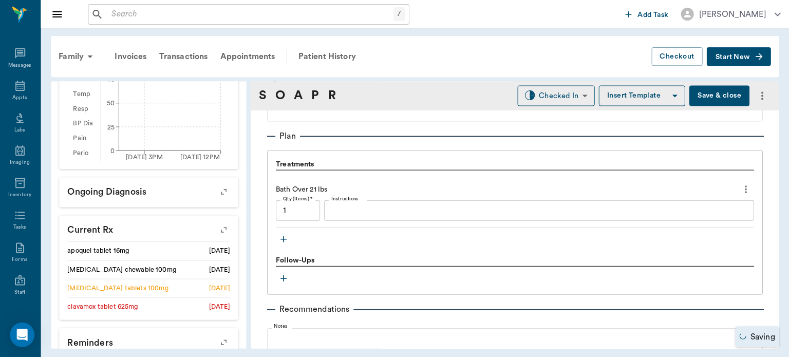
click at [357, 207] on textarea "Instructions" at bounding box center [538, 210] width 415 height 12
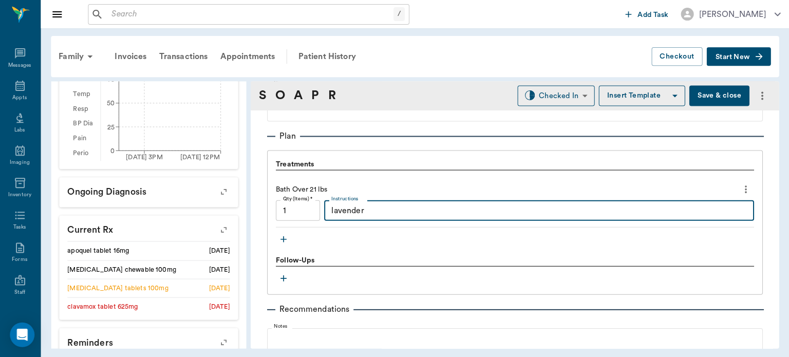
type textarea "lavender"
click at [283, 237] on icon "button" at bounding box center [283, 239] width 6 height 6
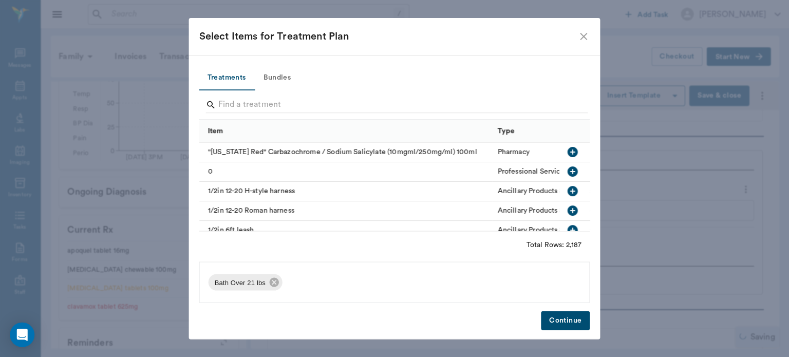
click at [283, 81] on button "Bundles" at bounding box center [277, 78] width 46 height 25
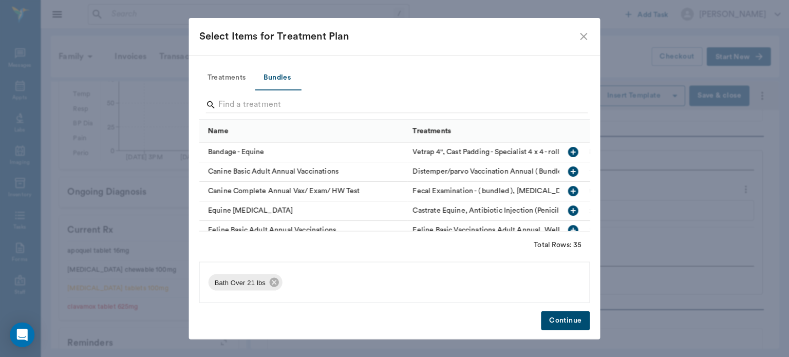
click at [568, 170] on icon "button" at bounding box center [572, 171] width 10 height 10
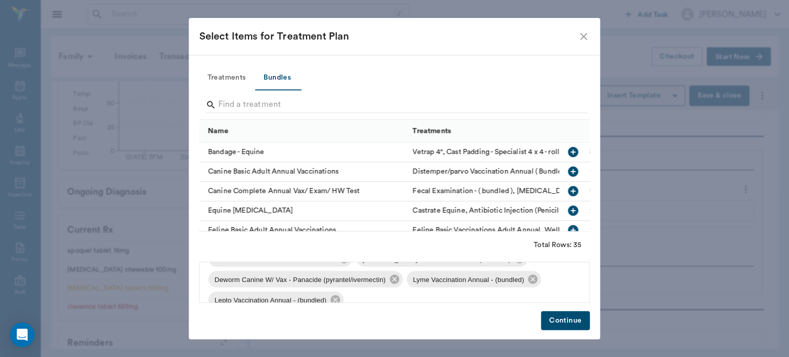
scroll to position [65, 0]
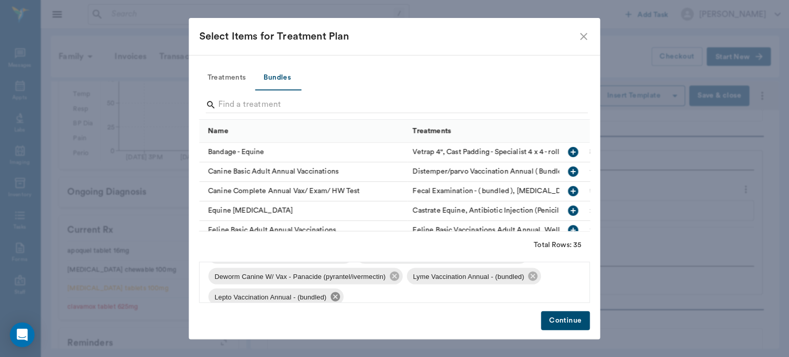
click at [336, 297] on icon at bounding box center [335, 296] width 11 height 11
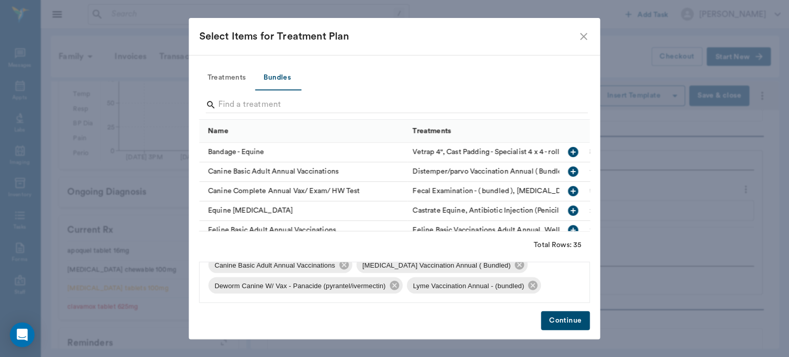
scroll to position [55, 0]
click at [532, 284] on icon at bounding box center [532, 284] width 11 height 11
click at [581, 319] on button "Continue" at bounding box center [565, 320] width 49 height 19
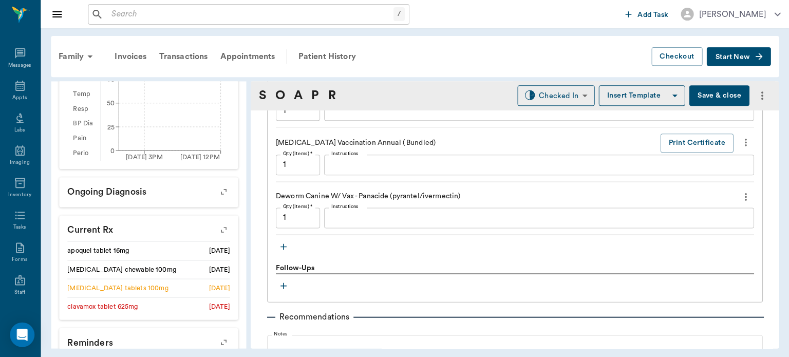
scroll to position [1045, 0]
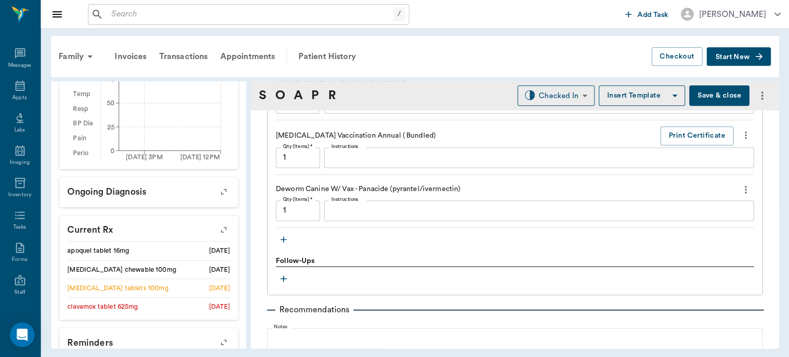
click at [284, 237] on icon "button" at bounding box center [283, 239] width 6 height 6
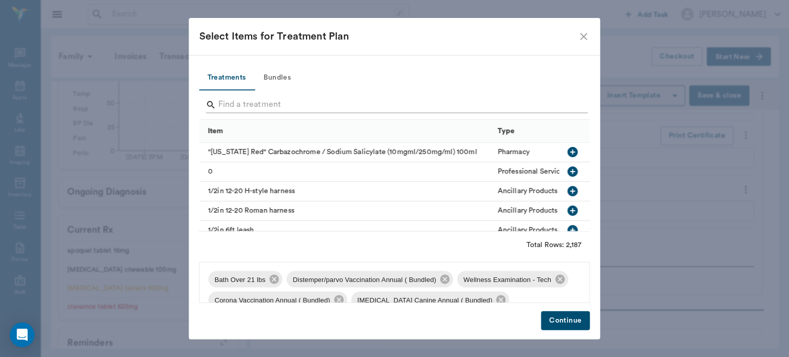
click at [274, 106] on input "Search" at bounding box center [395, 105] width 354 height 16
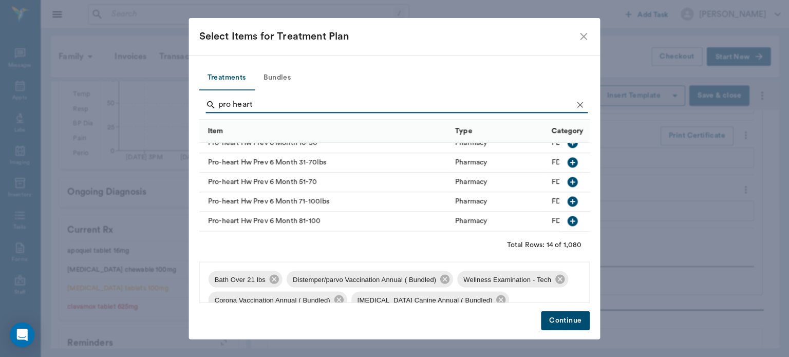
scroll to position [188, 0]
type input "pro heart"
click at [567, 199] on icon "button" at bounding box center [572, 201] width 10 height 10
click at [564, 329] on button "Continue" at bounding box center [565, 320] width 49 height 19
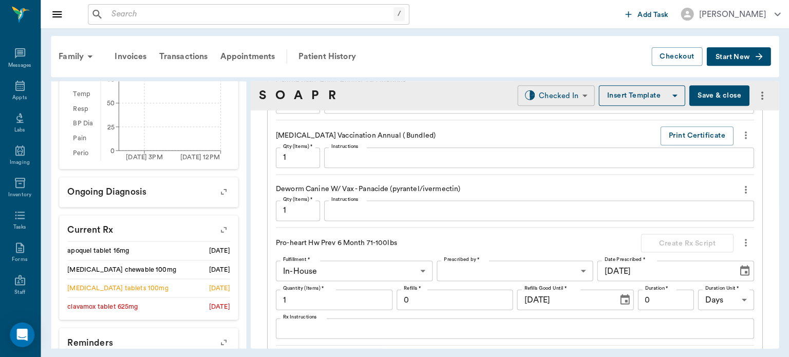
click at [564, 96] on body "/ ​ Add Task Dr. Bert Ellsworth Nectar Messages Appts Labs Imaging Inventory Ta…" at bounding box center [394, 178] width 789 height 357
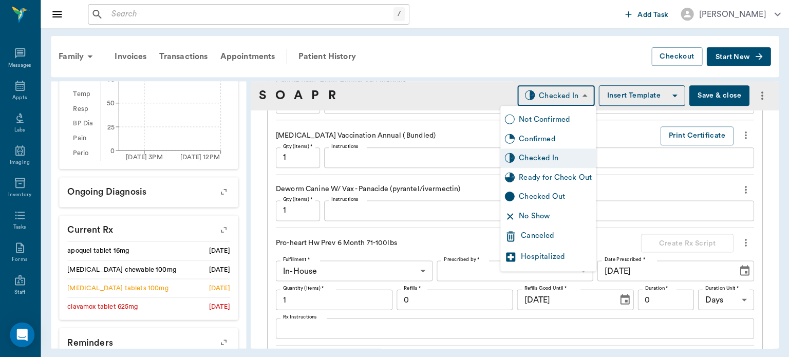
click at [569, 177] on div "Ready for Check Out" at bounding box center [555, 177] width 73 height 11
type input "READY_TO_CHECKOUT"
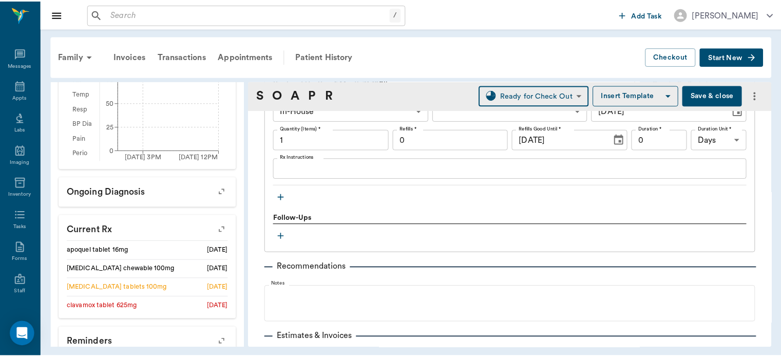
scroll to position [1283, 0]
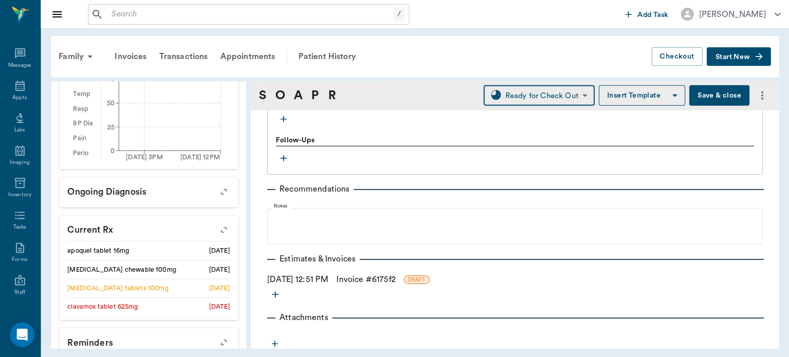
click at [378, 281] on link "Invoice # 6175f2" at bounding box center [365, 279] width 59 height 12
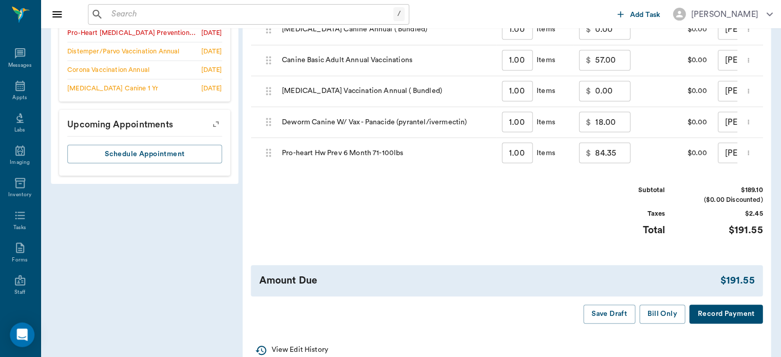
scroll to position [655, 0]
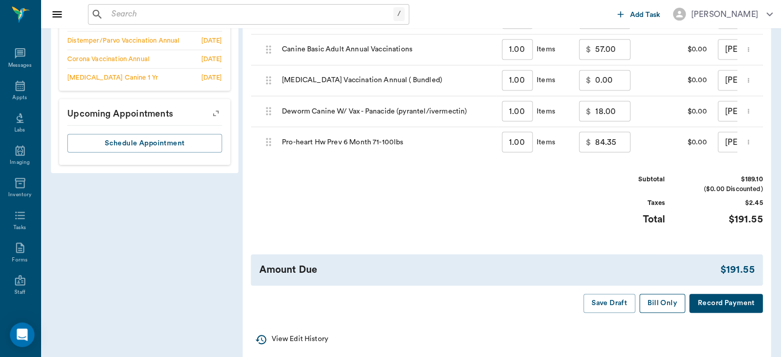
click at [664, 310] on button "Bill Only" at bounding box center [662, 303] width 46 height 19
click at [16, 88] on icon at bounding box center [20, 86] width 9 height 10
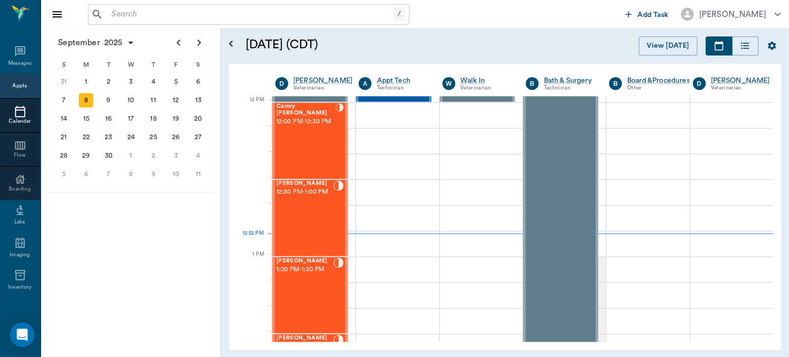
scroll to position [621, 0]
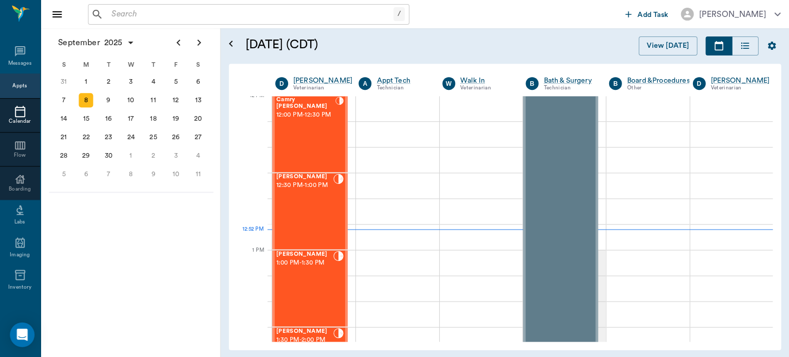
click at [311, 120] on span "12:00 PM - 12:30 PM" at bounding box center [305, 115] width 59 height 10
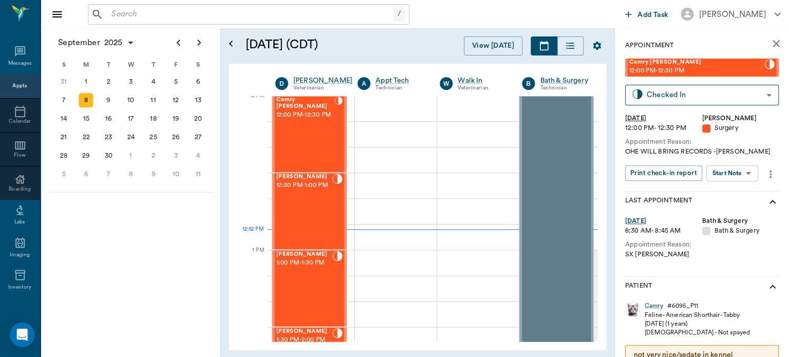
click at [734, 178] on body "/ ​ Add Task Dr. Bert Ellsworth Nectar Messages Appts Calendar Flow Boarding La…" at bounding box center [394, 178] width 789 height 357
click at [726, 215] on button "View Surgery" at bounding box center [724, 211] width 42 height 12
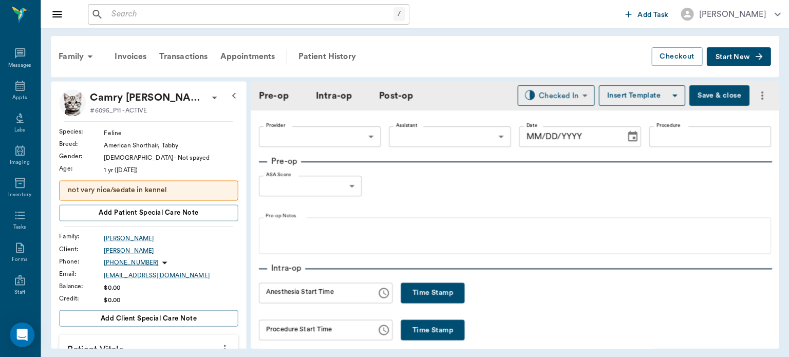
type input "63ec2f075fda476ae8351a4d"
type input "63ec2e7e52e12b0ba117b124"
type input "SPAY"
type input "1"
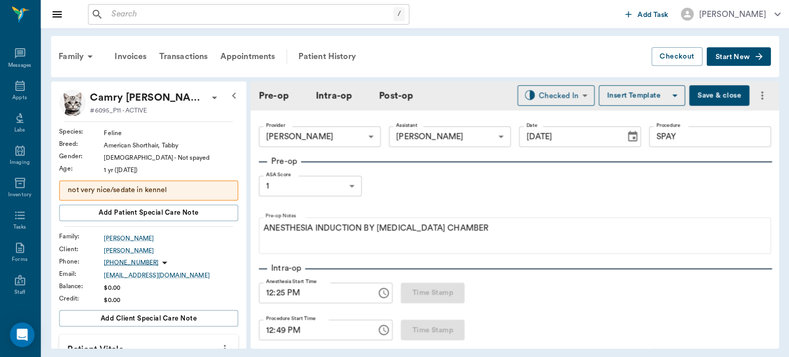
type input "09/08/2025"
type input "12:25 PM"
type input "12:49 PM"
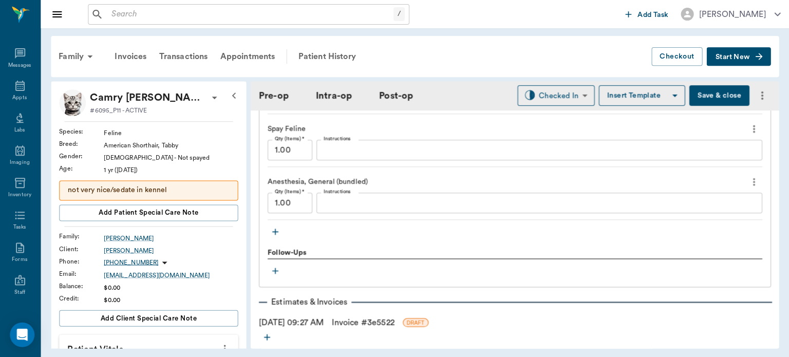
scroll to position [1062, 0]
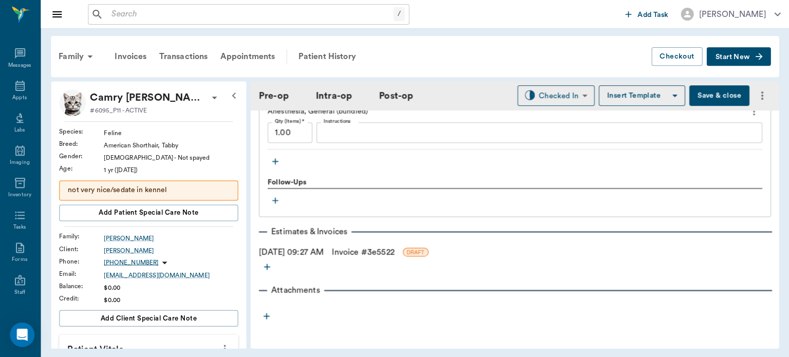
click at [273, 160] on icon "button" at bounding box center [275, 161] width 10 height 10
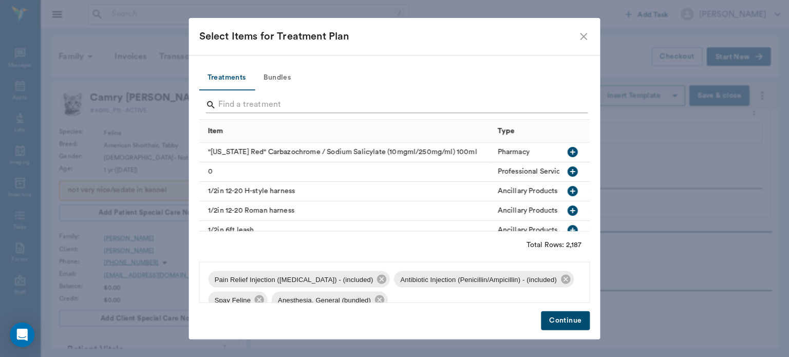
click at [251, 102] on input "Search" at bounding box center [395, 105] width 354 height 16
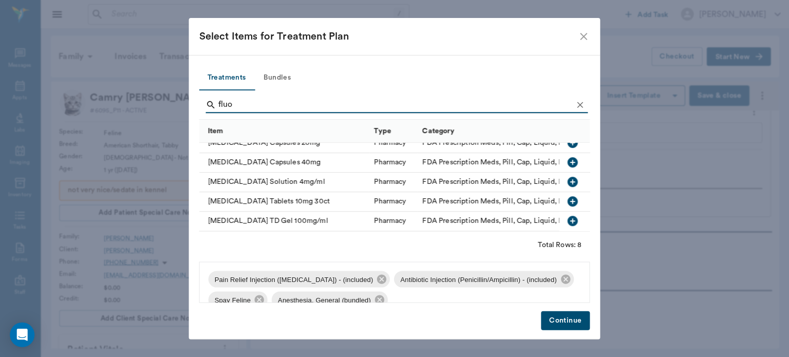
scroll to position [75, 0]
type input "fluo"
click at [567, 196] on icon "button" at bounding box center [572, 201] width 10 height 10
click at [565, 319] on button "Continue" at bounding box center [565, 320] width 49 height 19
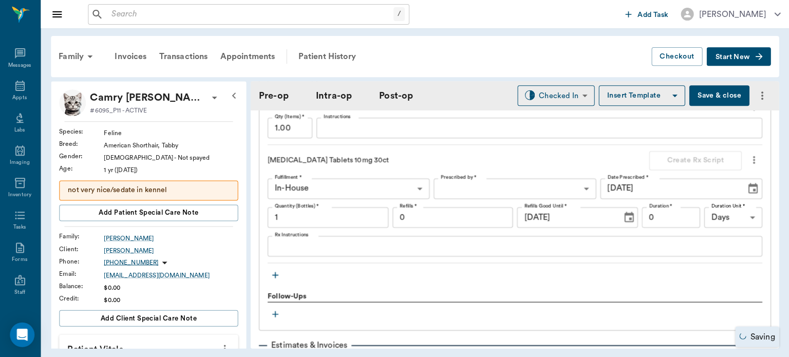
click at [486, 187] on body "/ ​ Add Task Dr. Bert Ellsworth Nectar Messages Appts Labs Imaging Inventory Ta…" at bounding box center [394, 178] width 789 height 357
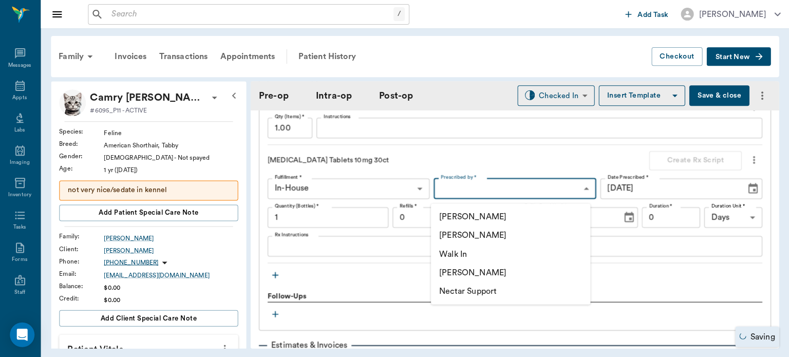
click at [498, 234] on li "[PERSON_NAME]" at bounding box center [510, 235] width 159 height 18
type input "63ec2f075fda476ae8351a4d"
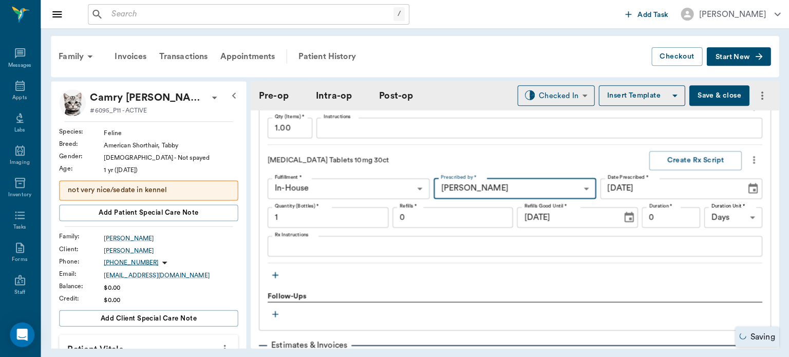
click at [452, 222] on input "0" at bounding box center [452, 217] width 121 height 21
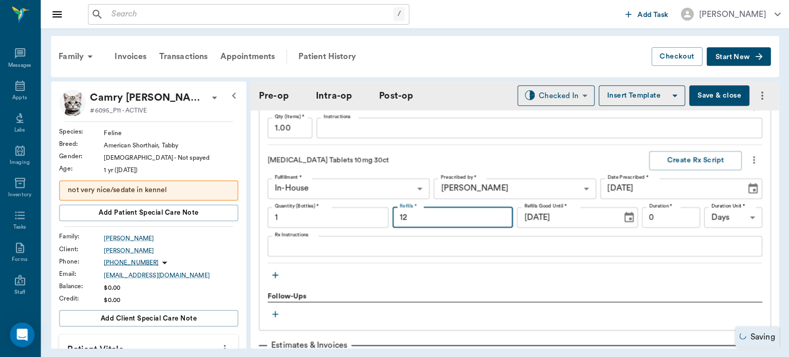
type input "12"
click at [319, 248] on textarea "Rx Instructions" at bounding box center [515, 246] width 480 height 12
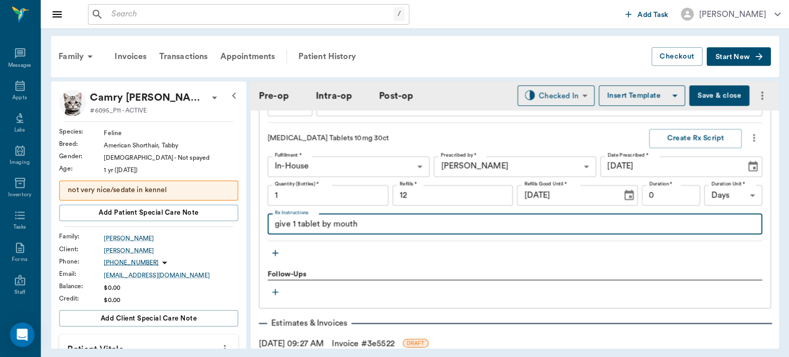
scroll to position [1086, 0]
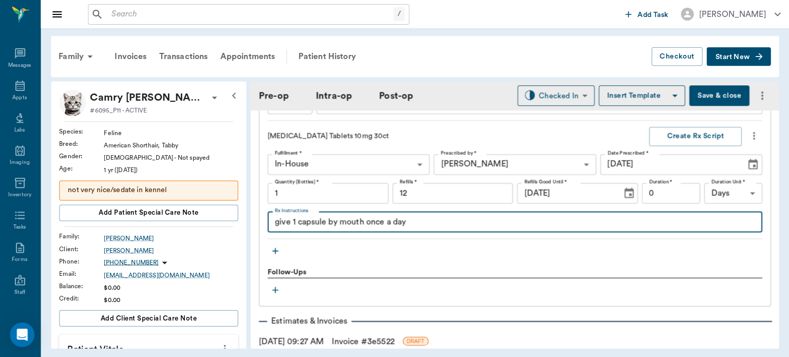
type textarea "give 1 capsule by mouth once a day"
click at [698, 144] on button "Create Rx Script" at bounding box center [694, 136] width 92 height 19
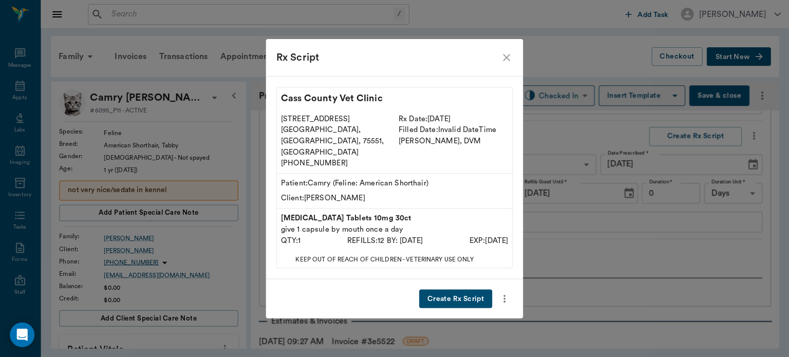
click at [459, 290] on button "Create Rx Script" at bounding box center [455, 298] width 73 height 19
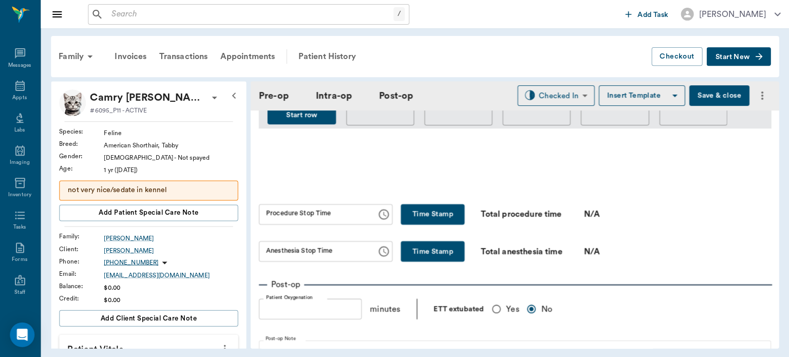
scroll to position [560, 0]
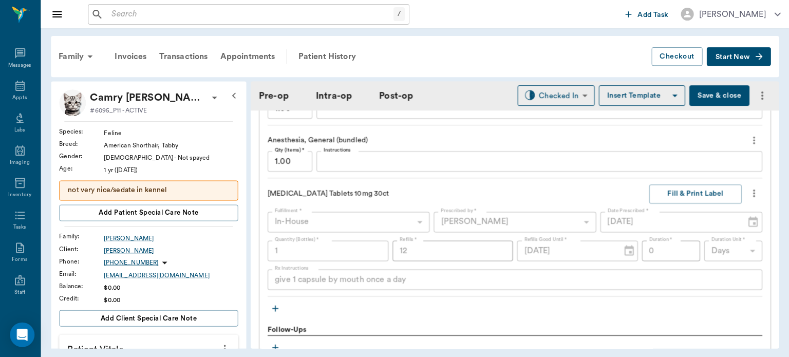
scroll to position [1023, 0]
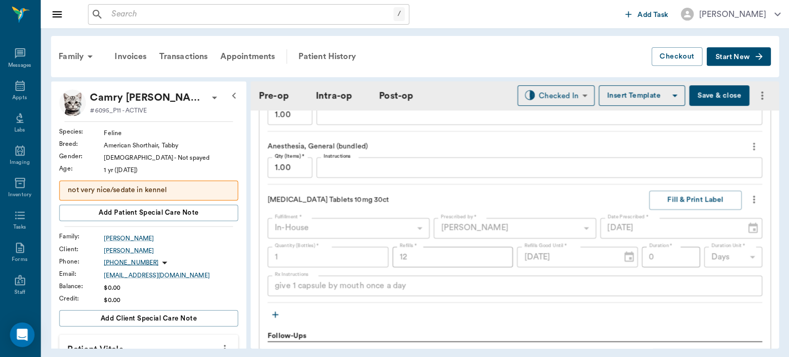
click at [715, 105] on button "Save & close" at bounding box center [718, 95] width 60 height 21
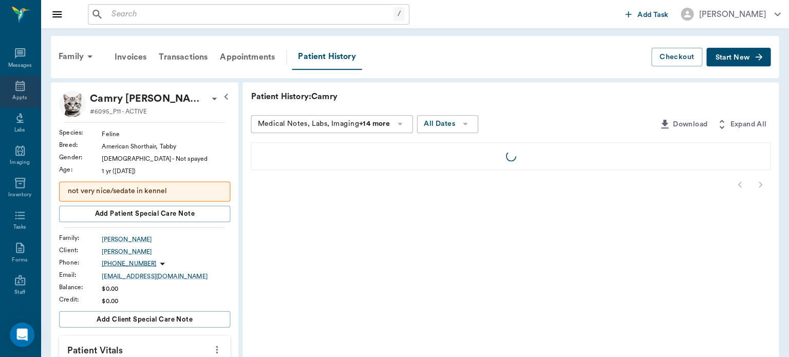
click at [14, 87] on icon at bounding box center [20, 86] width 12 height 12
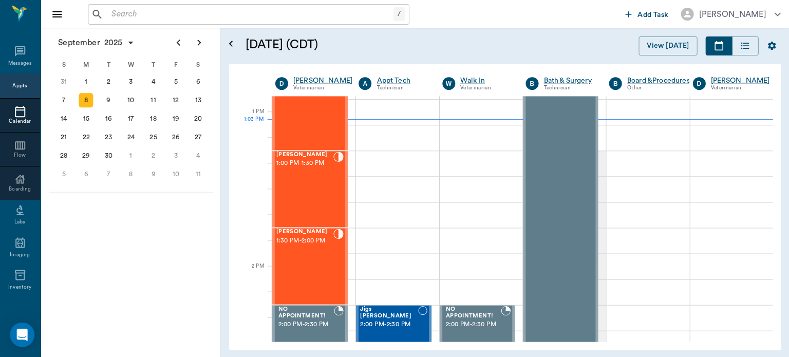
scroll to position [716, 0]
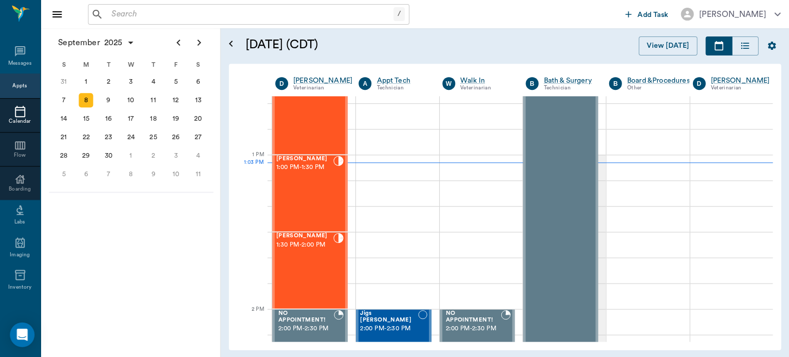
click at [300, 185] on div "Snowball Allen 1:00 PM - 1:30 PM" at bounding box center [304, 193] width 57 height 75
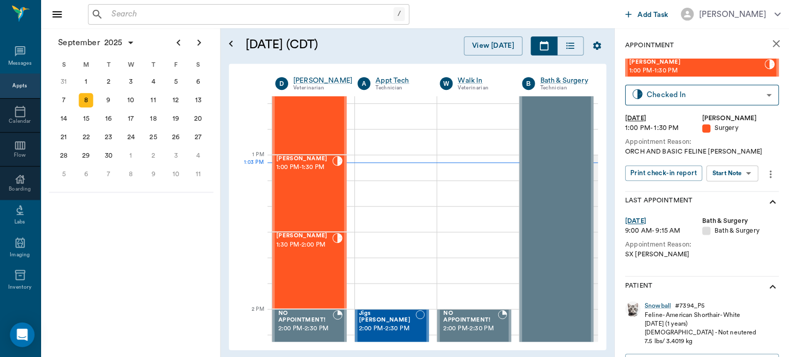
click at [739, 170] on body "/ ​ Add Task Dr. Bert Ellsworth Nectar Messages Appts Calendar Flow Boarding La…" at bounding box center [394, 178] width 789 height 357
click at [734, 210] on button "View Surgery" at bounding box center [724, 211] width 42 height 12
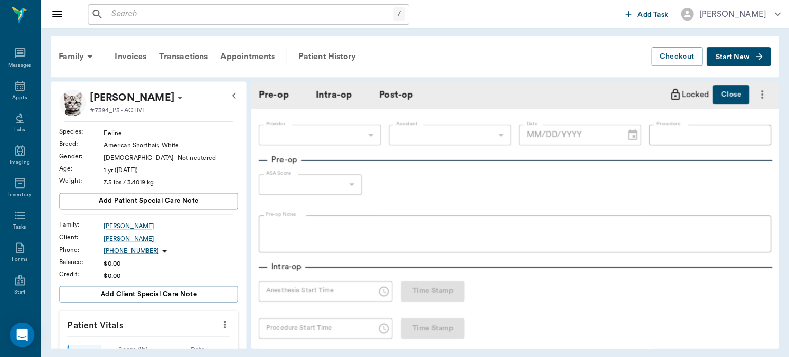
type input "63ec2f075fda476ae8351a4d"
type input "63ec2e7e52e12b0ba117b124"
type input "NEUTER"
type input "1"
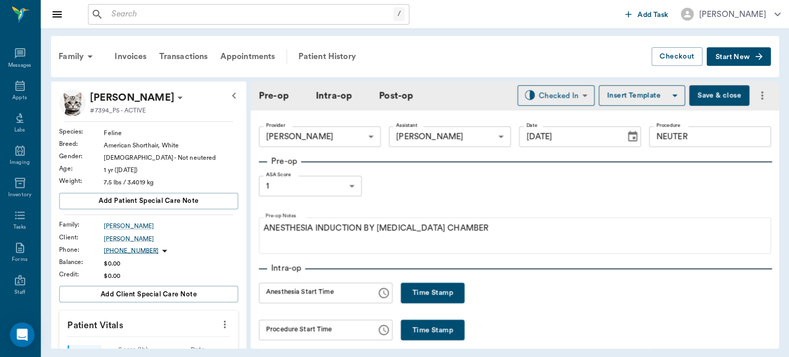
type input "09/08/2025"
click at [427, 284] on button "Time Stamp" at bounding box center [432, 292] width 64 height 21
type input "01:03 PM"
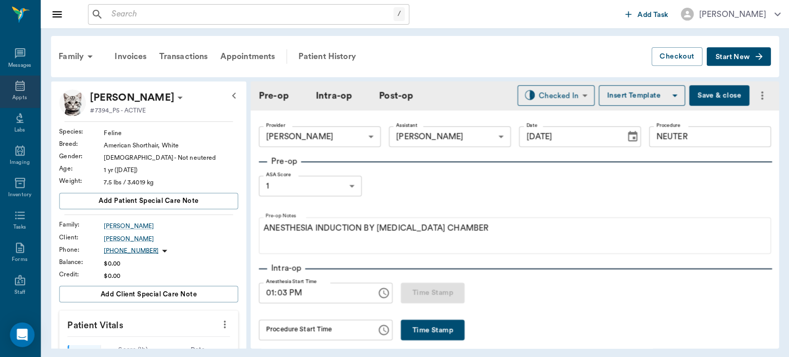
click at [14, 86] on icon at bounding box center [20, 86] width 12 height 12
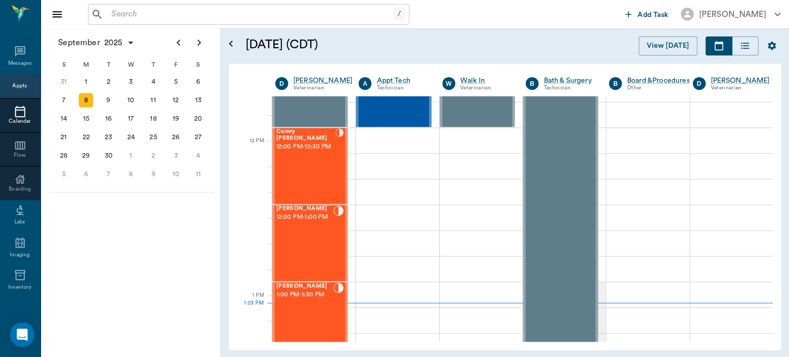
scroll to position [573, 0]
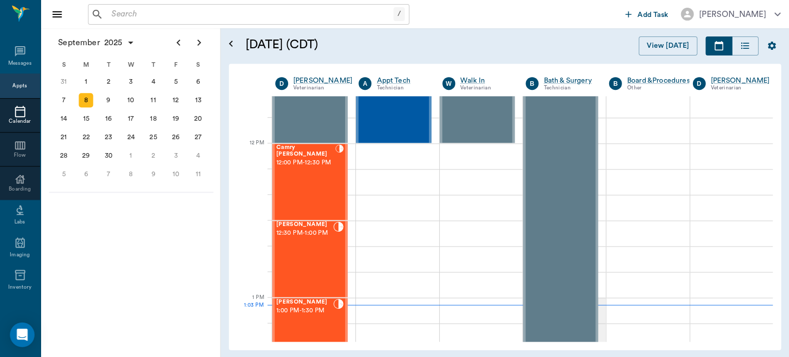
click at [301, 178] on div "Camry Spilker 12:00 PM - 12:30 PM" at bounding box center [305, 181] width 59 height 75
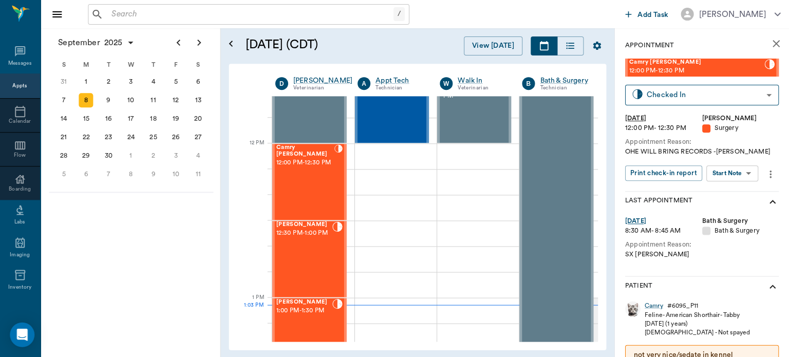
click at [739, 168] on body "/ ​ Add Task Dr. Bert Ellsworth Nectar Messages Appts Calendar Flow Boarding La…" at bounding box center [394, 178] width 789 height 357
click at [734, 208] on button "View Surgery" at bounding box center [724, 211] width 42 height 12
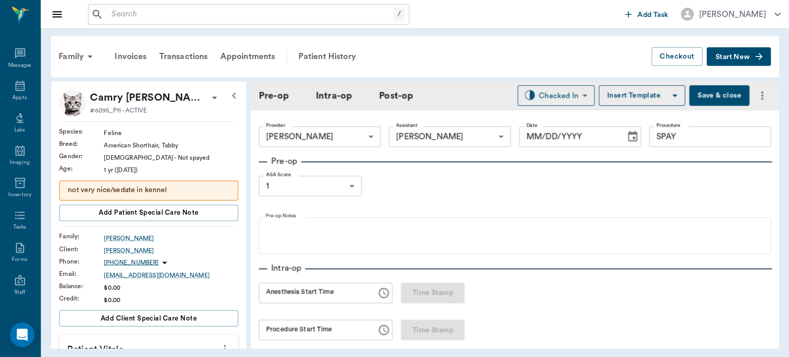
type input "63ec2f075fda476ae8351a4d"
type input "63ec2e7e52e12b0ba117b124"
type input "SPAY"
type input "1"
type input "09/08/2025"
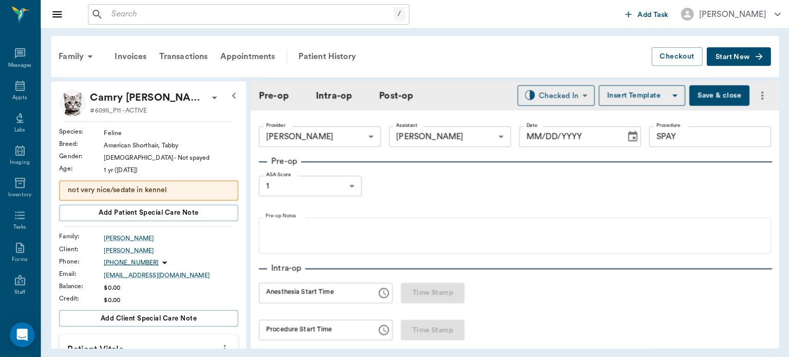
type input "12:25 PM"
type input "12:49 PM"
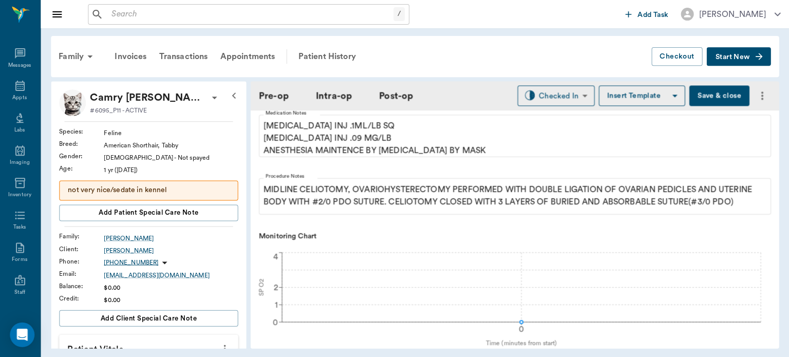
scroll to position [254, 0]
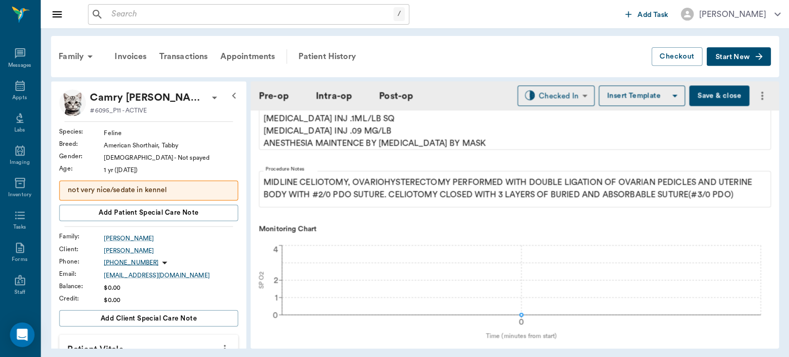
click at [701, 90] on button "Save & close" at bounding box center [718, 95] width 60 height 21
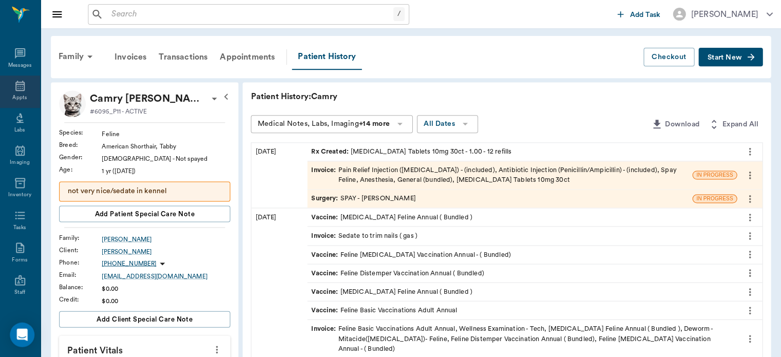
click at [17, 88] on icon at bounding box center [20, 86] width 12 height 12
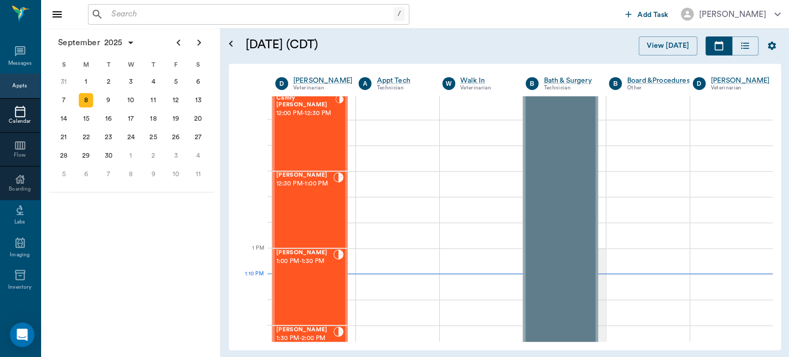
scroll to position [615, 0]
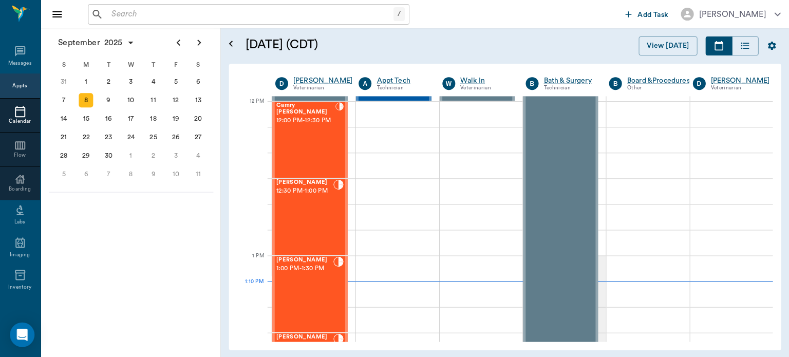
click at [302, 281] on div "Snowball Allen 1:00 PM - 1:30 PM" at bounding box center [304, 293] width 57 height 75
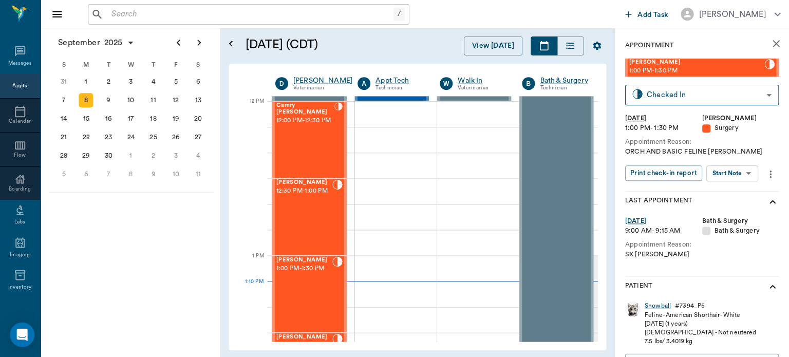
click at [738, 177] on body "/ ​ Add Task Dr. Bert Ellsworth Nectar Messages Appts Calendar Flow Boarding La…" at bounding box center [394, 178] width 789 height 357
click at [726, 207] on button "View Surgery" at bounding box center [724, 211] width 42 height 12
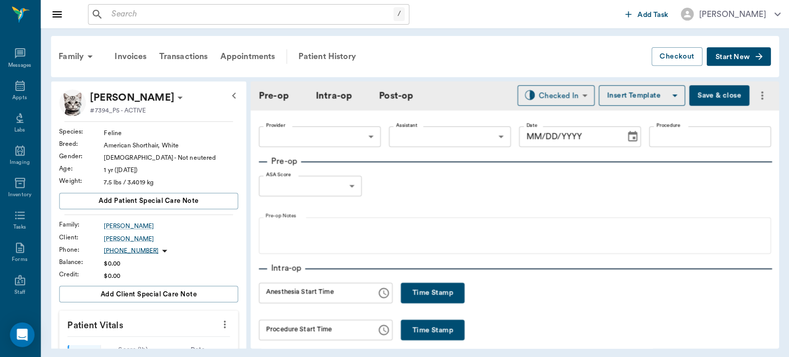
type input "63ec2f075fda476ae8351a4d"
type input "63ec2e7e52e12b0ba117b124"
type input "NEUTER"
type input "1"
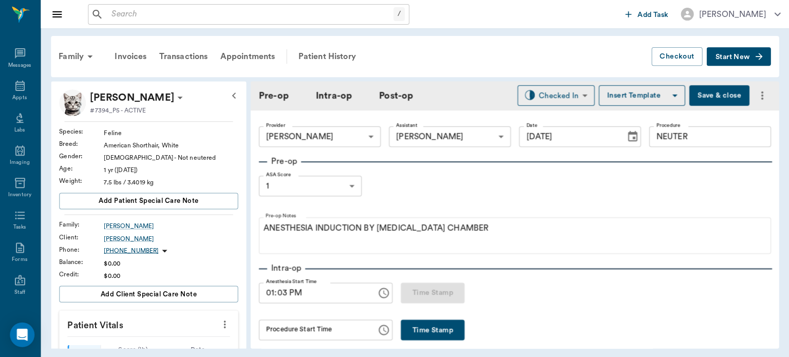
type input "09/08/2025"
type input "01:03 PM"
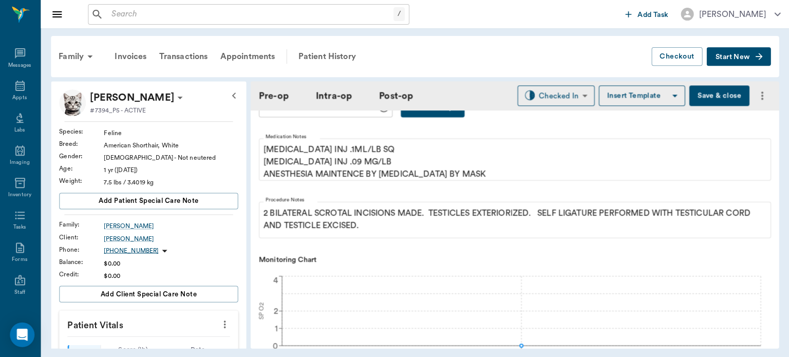
scroll to position [224, 0]
click at [20, 95] on div "Appts" at bounding box center [20, 98] width 14 height 8
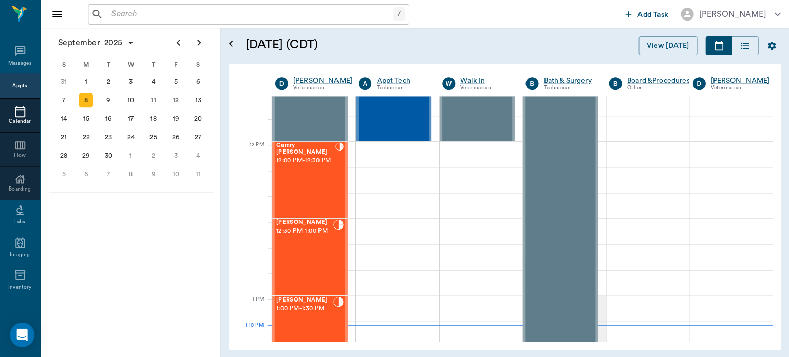
scroll to position [577, 0]
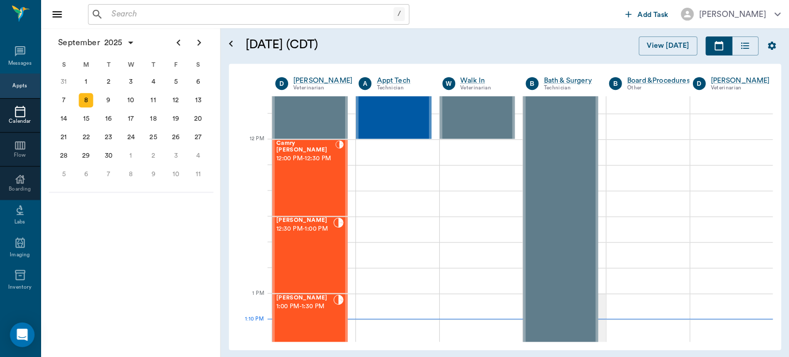
click at [312, 158] on span "12:00 PM - 12:30 PM" at bounding box center [305, 159] width 59 height 10
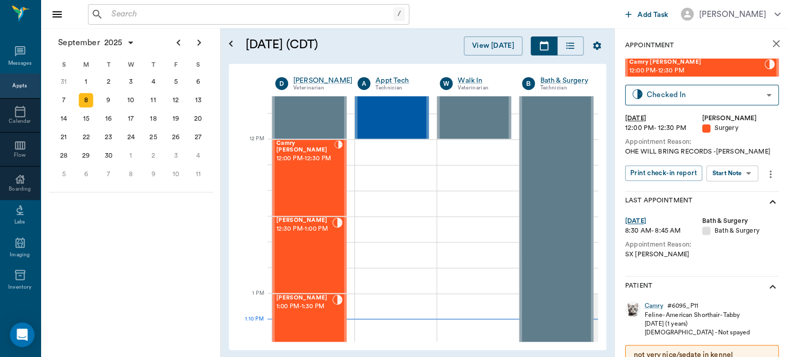
click at [741, 173] on body "/ ​ Add Task Dr. Bert Ellsworth Nectar Messages Appts Calendar Flow Boarding La…" at bounding box center [394, 178] width 789 height 357
click at [735, 210] on button "View Surgery" at bounding box center [724, 211] width 42 height 12
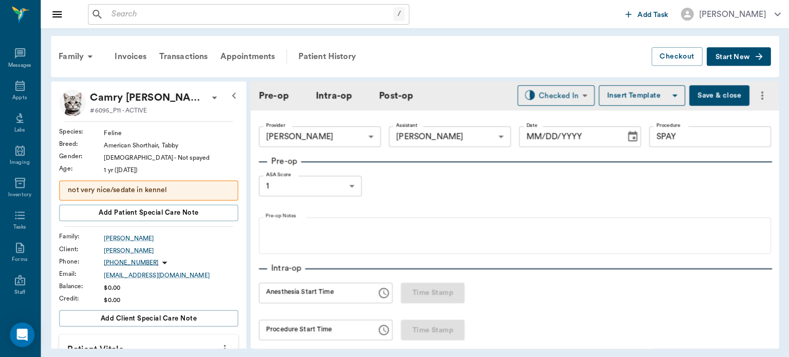
type input "63ec2f075fda476ae8351a4d"
type input "63ec2e7e52e12b0ba117b124"
type input "SPAY"
type input "1"
type input "09/08/2025"
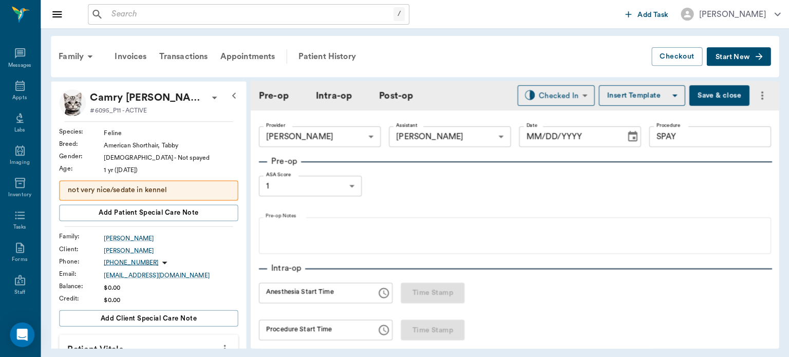
type input "12:25 PM"
type input "12:49 PM"
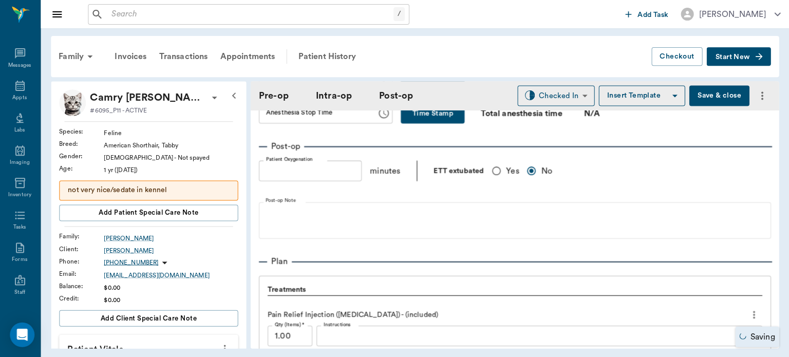
scroll to position [705, 0]
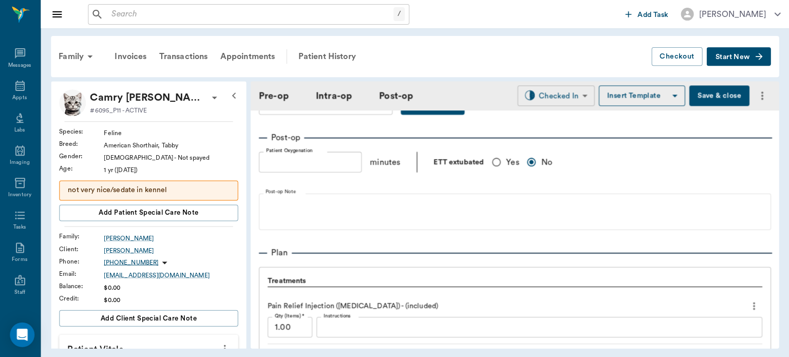
click at [565, 98] on body "/ ​ Add Task Dr. Bert Ellsworth Nectar Messages Appts Labs Imaging Inventory Ta…" at bounding box center [394, 178] width 789 height 357
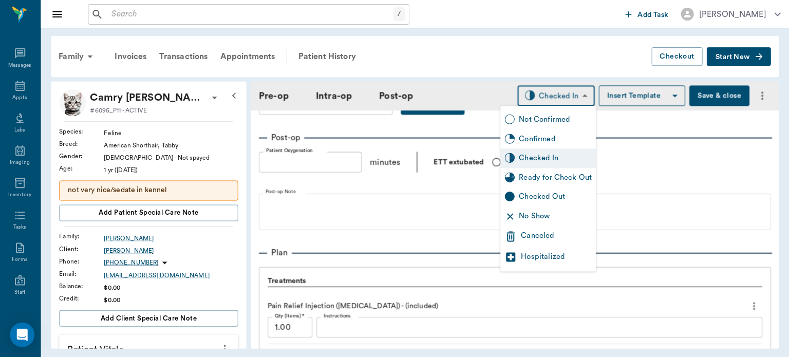
click at [556, 183] on div "Ready for Check Out" at bounding box center [555, 177] width 73 height 11
type input "READY_TO_CHECKOUT"
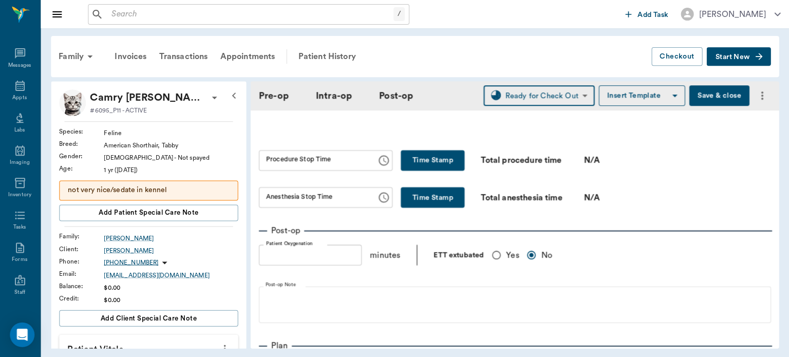
scroll to position [611, 0]
click at [437, 158] on button "Time Stamp" at bounding box center [432, 160] width 64 height 21
type input "01:16 PM"
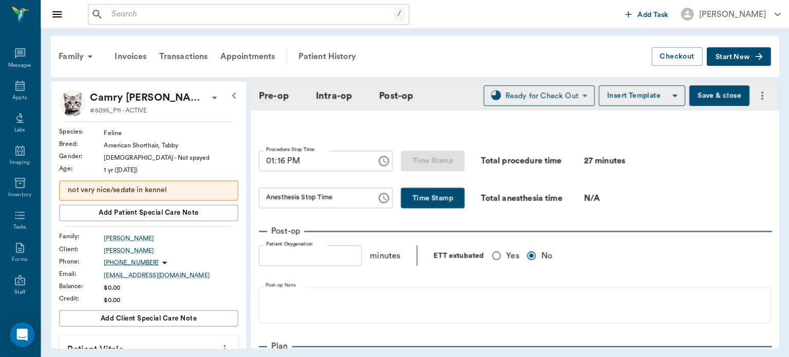
click at [414, 206] on button "Time Stamp" at bounding box center [432, 197] width 64 height 21
type input "01:16 PM"
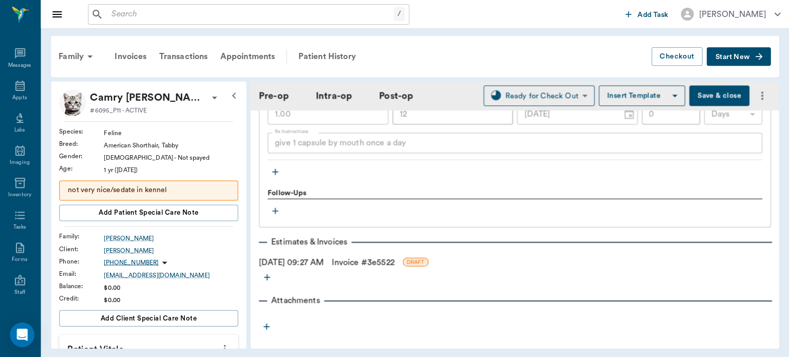
scroll to position [1180, 0]
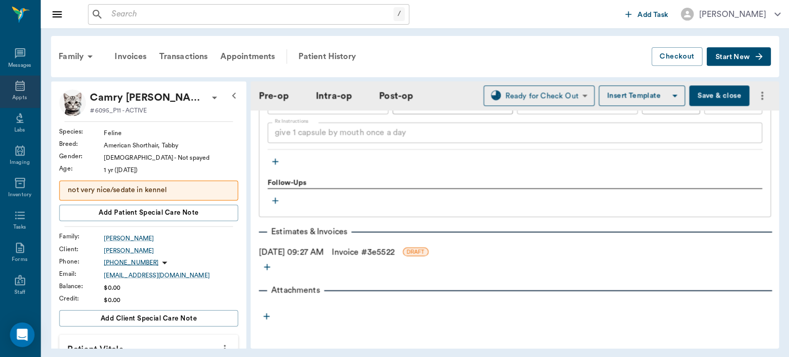
click at [16, 82] on icon at bounding box center [20, 86] width 9 height 10
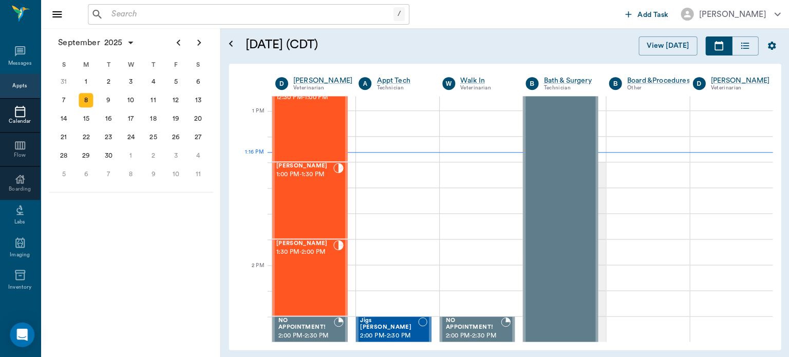
scroll to position [700, 0]
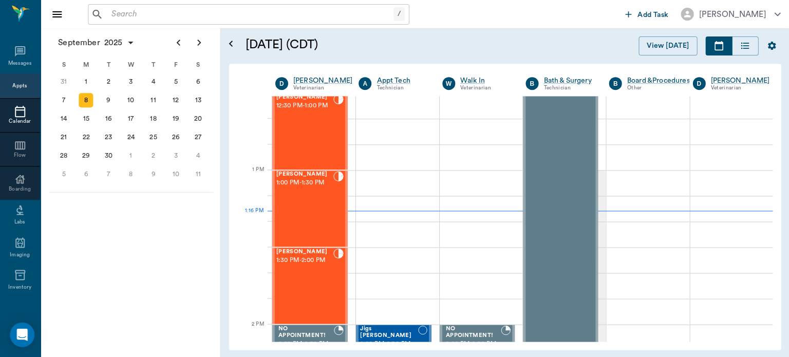
click at [302, 204] on div "Snowball Allen 1:00 PM - 1:30 PM" at bounding box center [304, 208] width 57 height 75
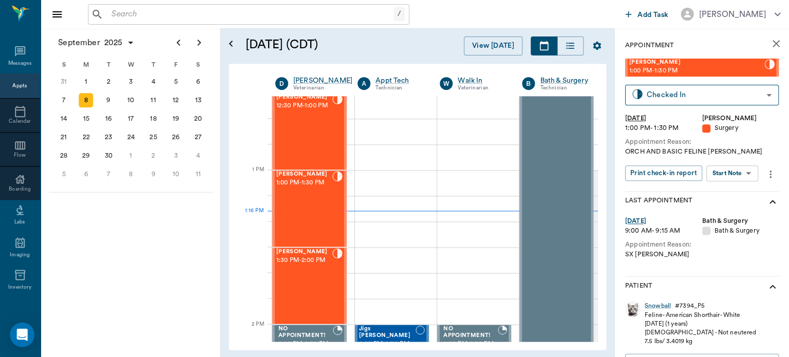
click at [738, 176] on body "/ ​ Add Task Dr. Bert Ellsworth Nectar Messages Appts Calendar Flow Boarding La…" at bounding box center [394, 178] width 789 height 357
click at [737, 211] on button "View Surgery" at bounding box center [724, 211] width 42 height 12
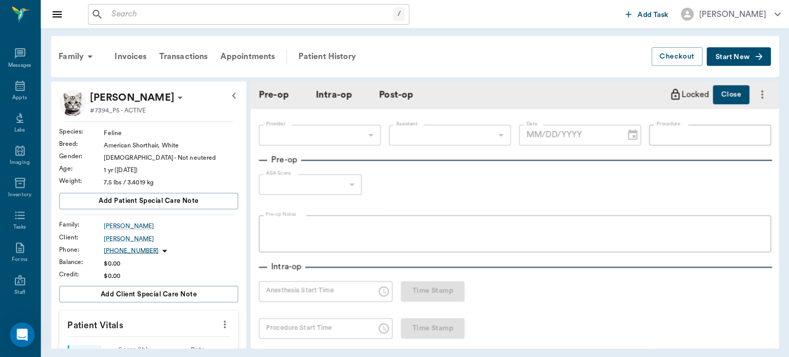
type input "63ec2f075fda476ae8351a4d"
type input "63ec2e7e52e12b0ba117b124"
type input "NEUTER"
type input "1"
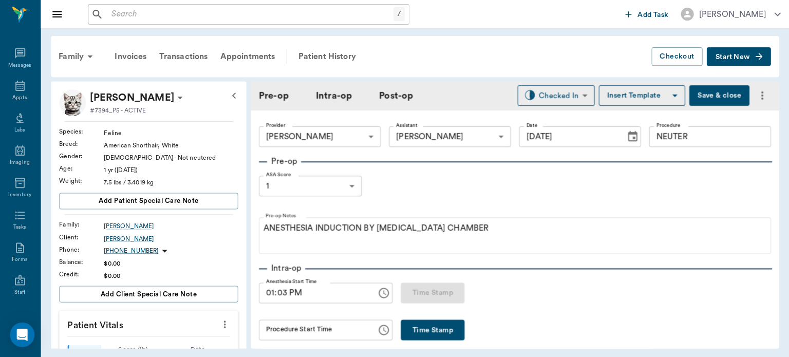
type input "09/08/2025"
type input "01:03 PM"
click at [464, 128] on body "/ ​ Add Task Dr. Bert Ellsworth Nectar Messages Appts Labs Imaging Inventory Ta…" at bounding box center [394, 178] width 789 height 357
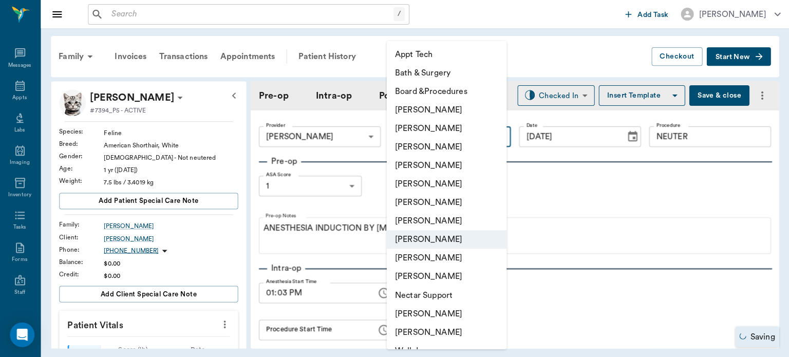
click at [434, 224] on li "Hunter Graves" at bounding box center [447, 221] width 120 height 18
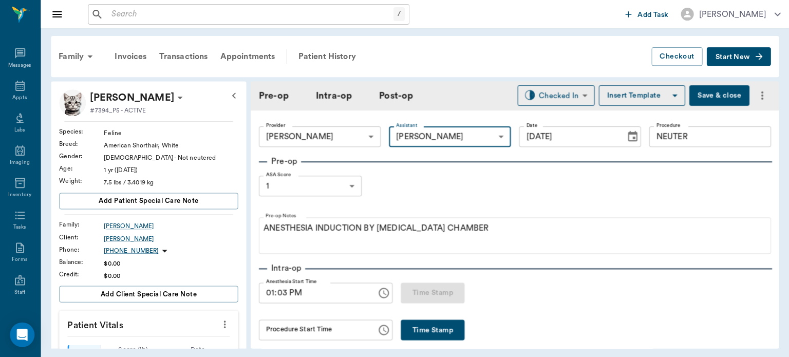
click at [460, 134] on body "/ ​ Add Task Dr. Bert Ellsworth Nectar Messages Appts Labs Imaging Inventory Ta…" at bounding box center [394, 178] width 789 height 357
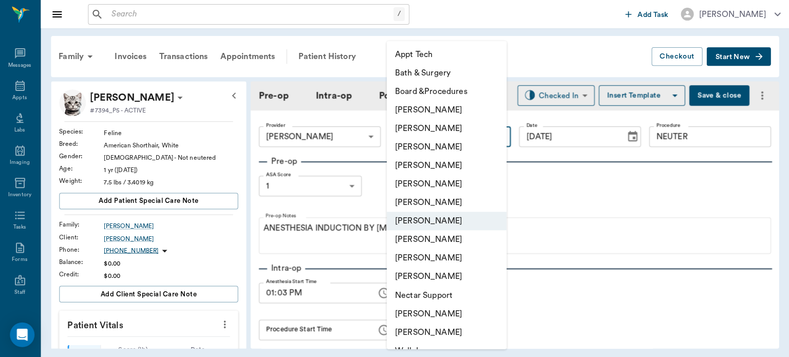
click at [435, 238] on li "Julie Dickerson" at bounding box center [447, 239] width 120 height 18
type input "63ec2e7e52e12b0ba117b124"
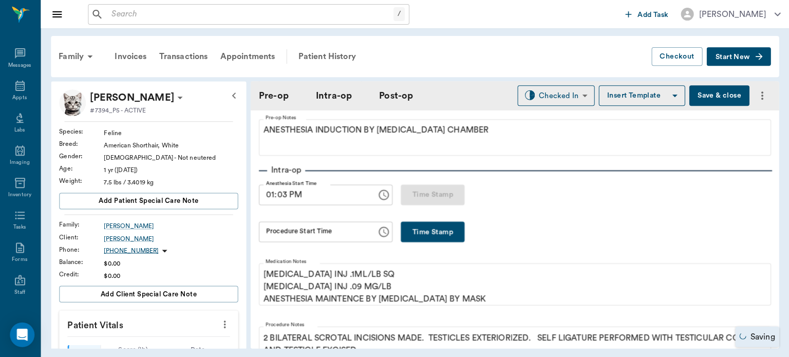
scroll to position [102, 0]
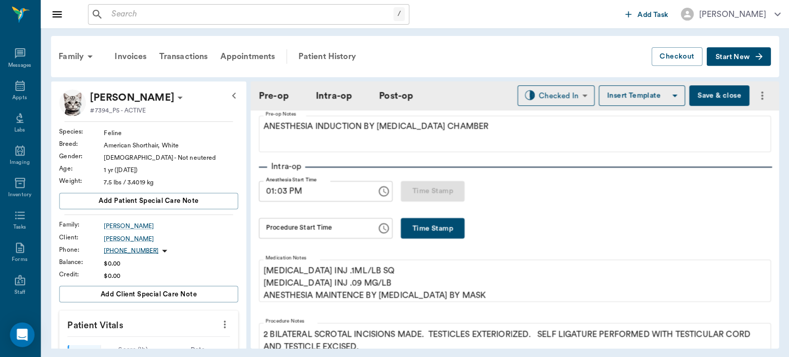
click at [438, 226] on button "Time Stamp" at bounding box center [432, 228] width 64 height 21
type input "01:18 PM"
click at [559, 90] on body "/ ​ Add Task Dr. Bert Ellsworth Nectar Messages Appts Labs Imaging Inventory Ta…" at bounding box center [394, 178] width 789 height 357
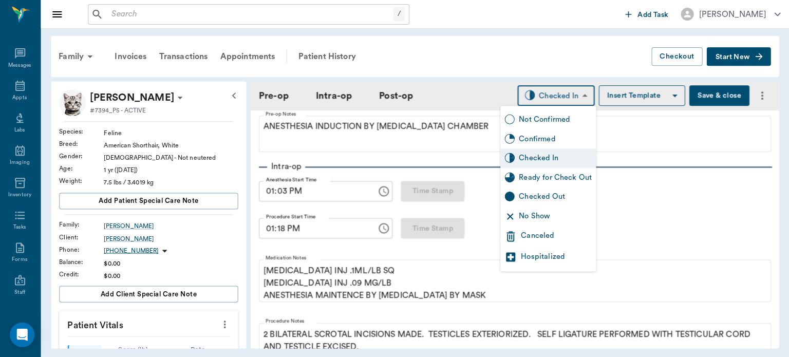
click at [554, 175] on div "Ready for Check Out" at bounding box center [555, 177] width 73 height 11
type input "READY_TO_CHECKOUT"
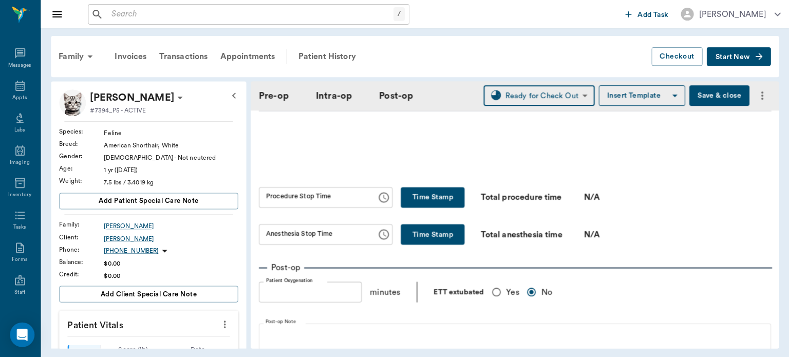
scroll to position [630, 0]
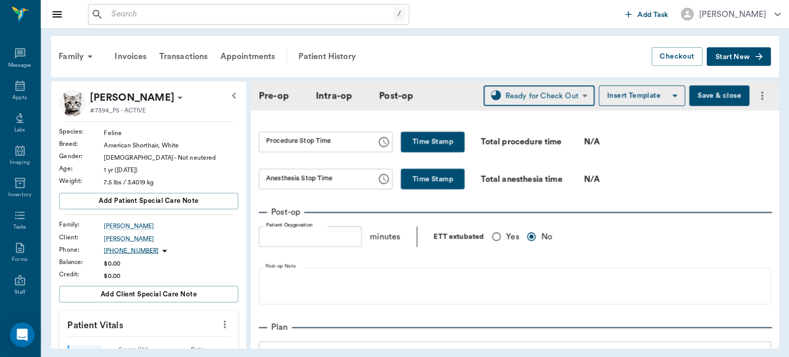
click at [427, 138] on button "Time Stamp" at bounding box center [432, 141] width 64 height 21
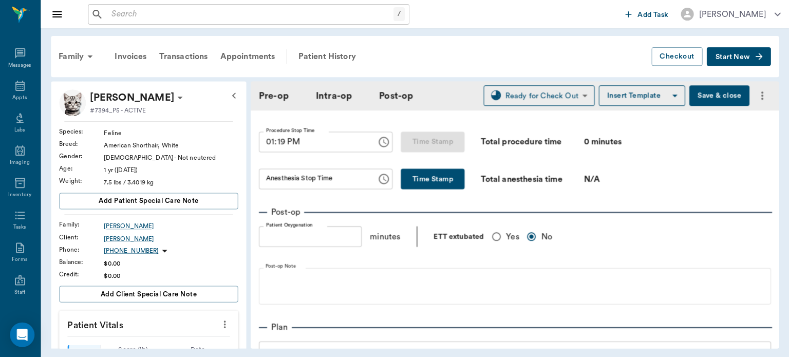
click at [280, 139] on input "01:19 PM" at bounding box center [314, 141] width 110 height 21
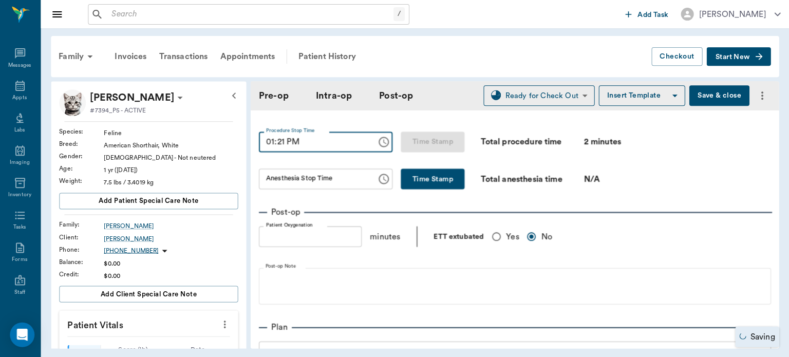
type input "01:21 PM"
click at [413, 183] on button "Time Stamp" at bounding box center [432, 178] width 64 height 21
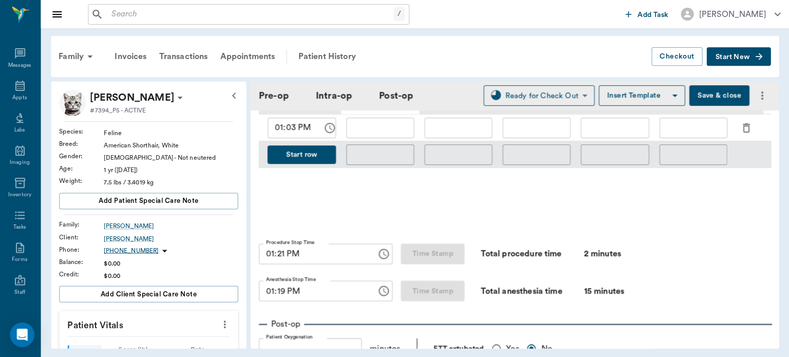
scroll to position [518, 0]
click at [283, 290] on input "01:19 PM" at bounding box center [314, 291] width 110 height 21
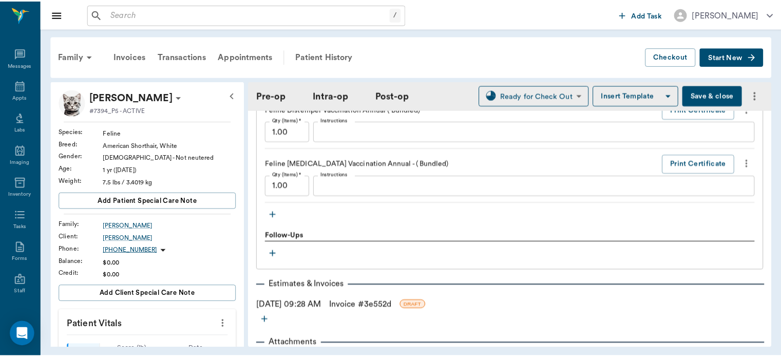
scroll to position [1495, 0]
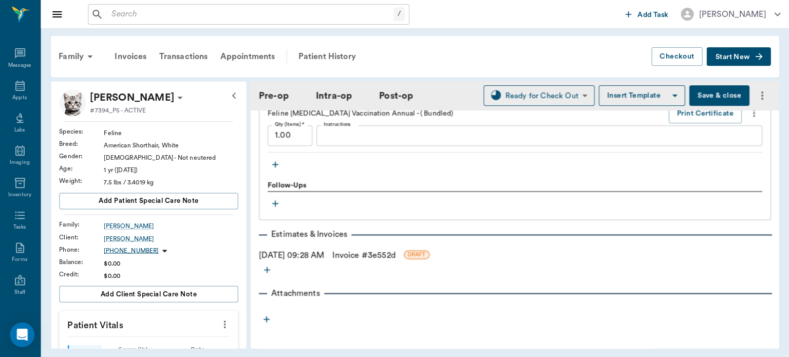
type input "01:21 PM"
click at [382, 252] on link "Invoice # 3e552d" at bounding box center [363, 254] width 63 height 12
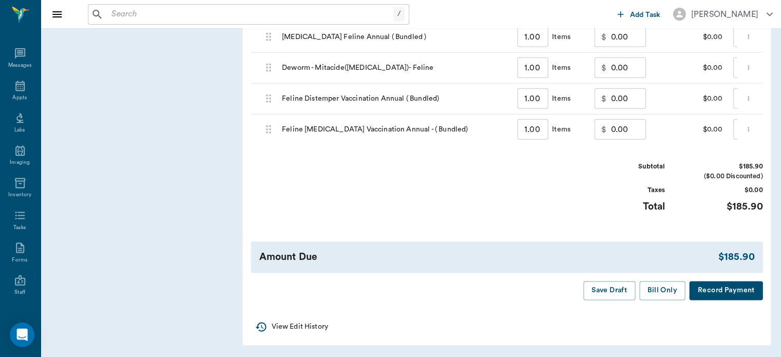
click at [663, 298] on button "Bill Only" at bounding box center [662, 290] width 46 height 19
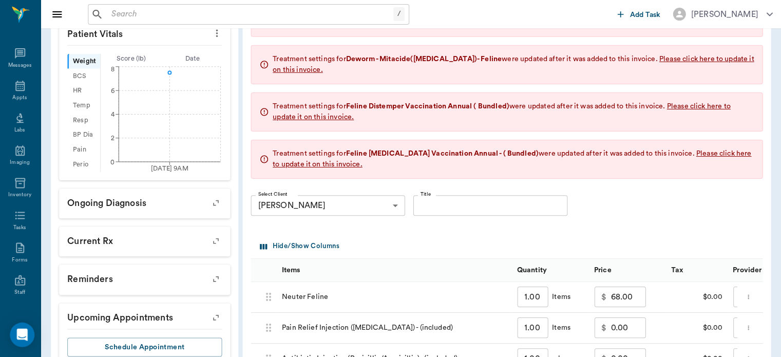
scroll to position [157, 0]
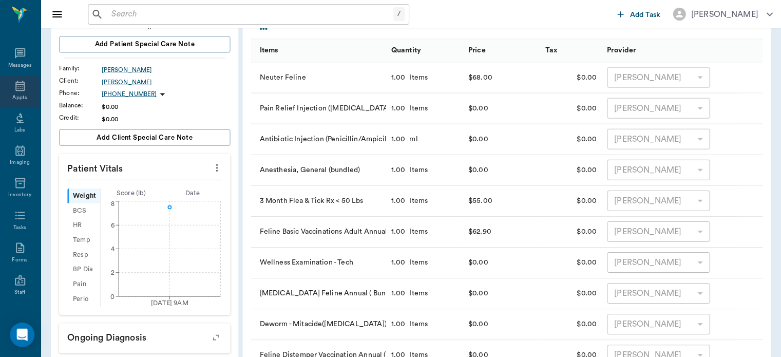
click at [16, 90] on icon at bounding box center [20, 86] width 9 height 10
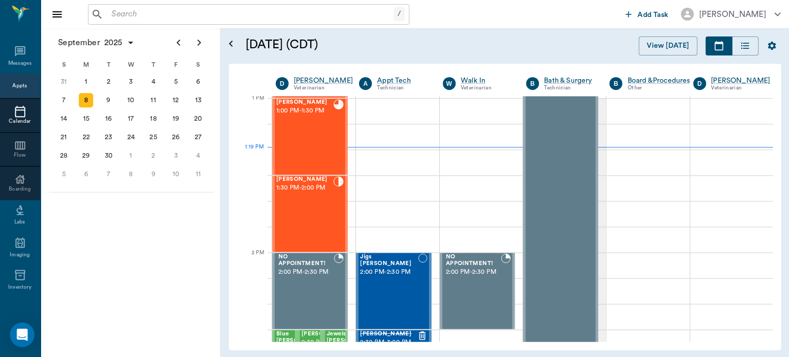
scroll to position [772, 0]
click at [302, 138] on div "Snowball Allen 1:00 PM - 1:30 PM" at bounding box center [304, 136] width 57 height 75
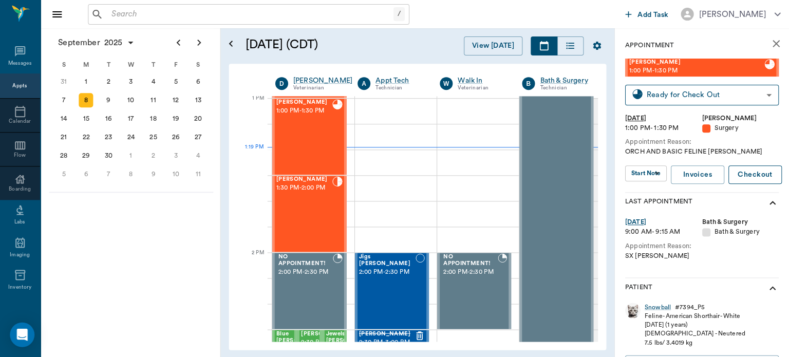
click at [753, 180] on button "Checkout" at bounding box center [754, 174] width 53 height 19
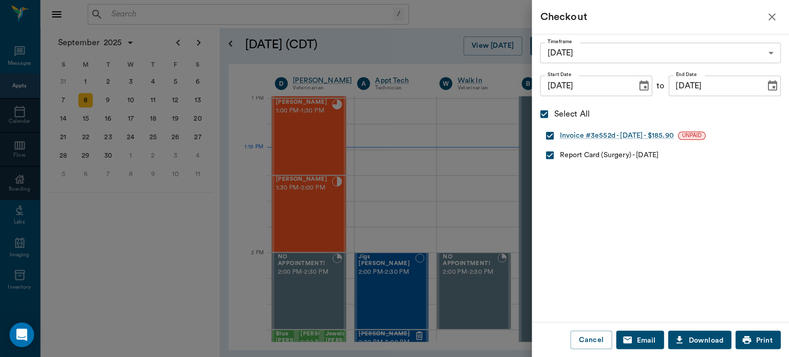
click at [152, 254] on div at bounding box center [394, 178] width 789 height 357
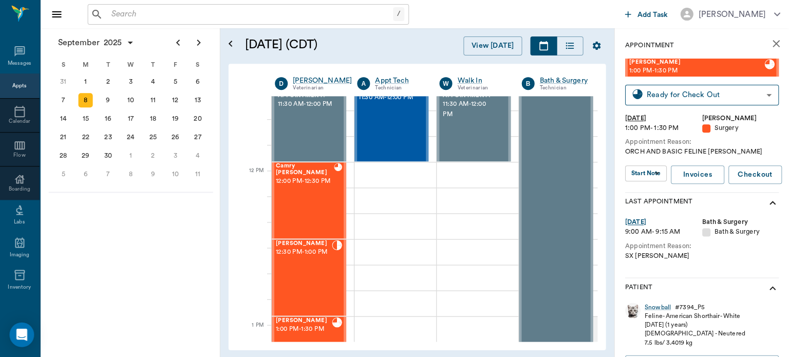
scroll to position [543, 0]
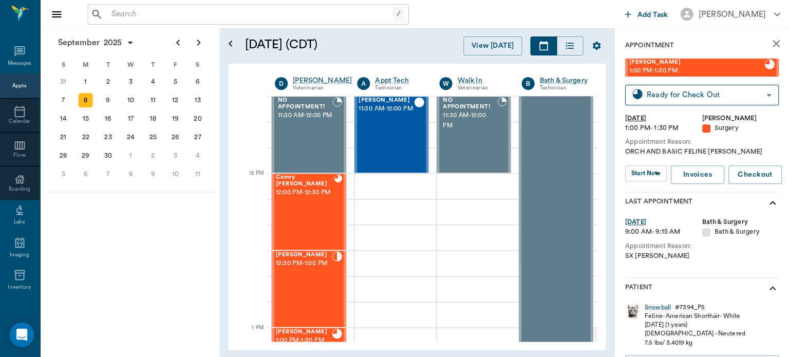
click at [300, 268] on span "12:30 PM - 1:00 PM" at bounding box center [304, 263] width 56 height 10
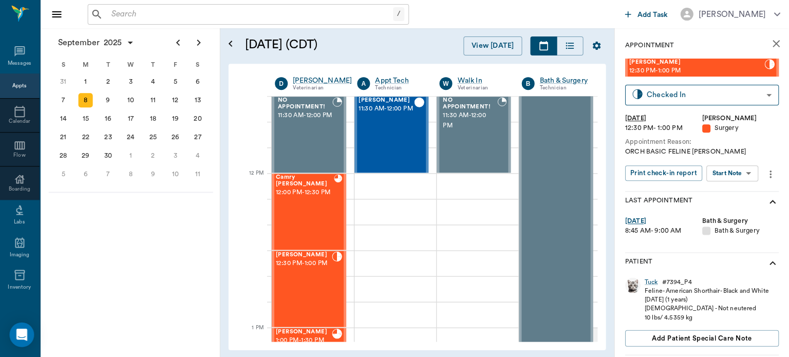
click at [740, 173] on body "/ ​ Add Task Dr. Bert Ellsworth Nectar Messages Appts Calendar Flow Boarding La…" at bounding box center [394, 178] width 789 height 357
click at [734, 209] on button "View Surgery" at bounding box center [724, 211] width 42 height 12
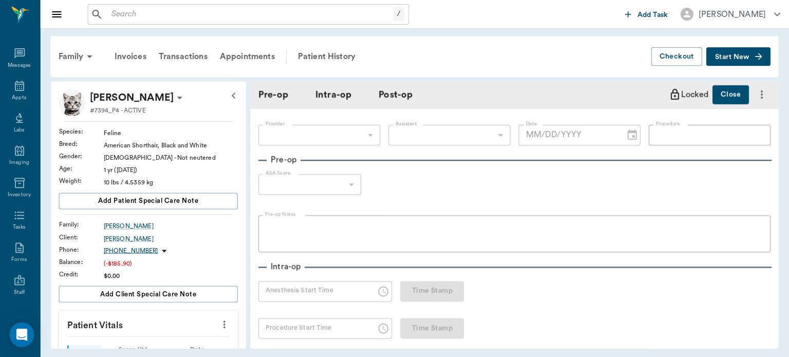
type input "63ec2f075fda476ae8351a4d"
type input "63ec2e7e52e12b0ba117b124"
type input "NEUTER"
type input "1"
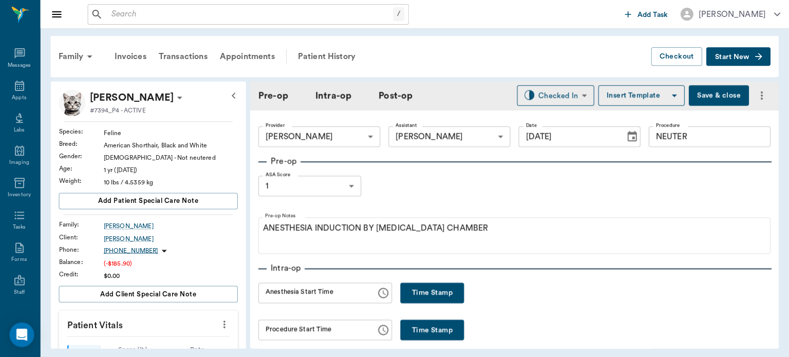
type input "09/08/2025"
click at [415, 291] on button "Time Stamp" at bounding box center [432, 292] width 64 height 21
type input "01:20 PM"
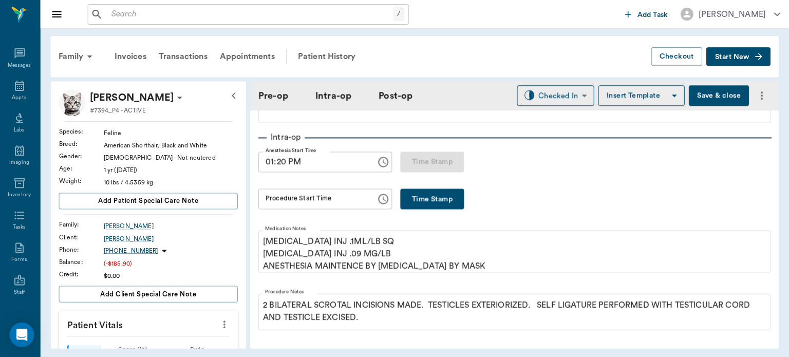
scroll to position [131, 0]
click at [452, 199] on button "Time Stamp" at bounding box center [432, 198] width 64 height 21
click at [272, 197] on input "01:29 PM" at bounding box center [314, 198] width 110 height 21
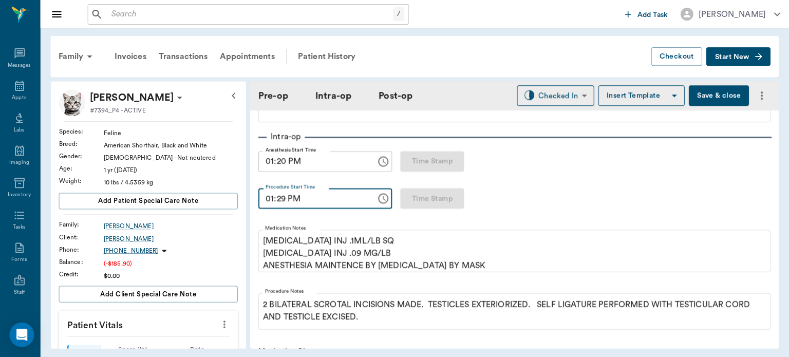
click at [279, 195] on input "01:29 PM" at bounding box center [314, 198] width 110 height 21
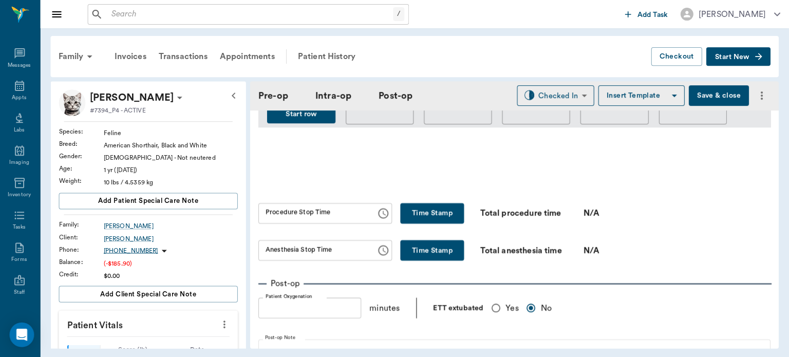
scroll to position [560, 0]
type input "01:30 PM"
click at [439, 211] on button "Time Stamp" at bounding box center [432, 212] width 64 height 21
type input "01:32 PM"
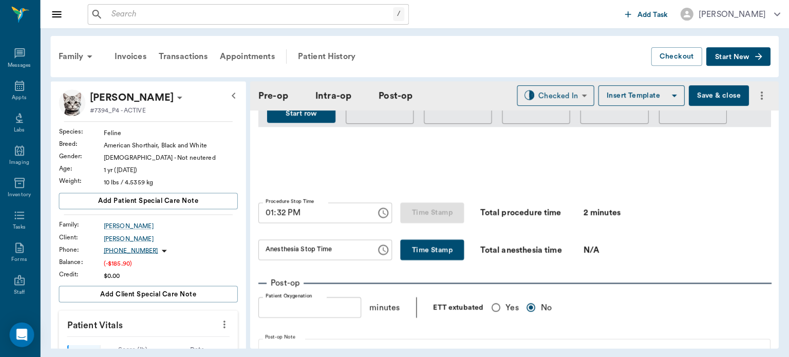
click at [424, 242] on button "Time Stamp" at bounding box center [432, 249] width 64 height 21
type input "01:32 PM"
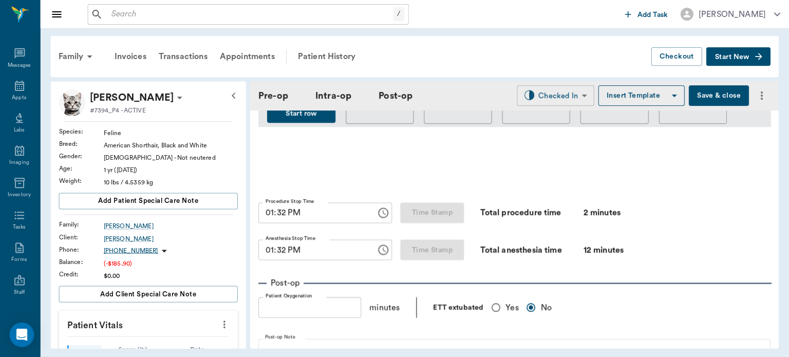
click at [565, 99] on body "/ ​ Add Task Dr. Bert Ellsworth Nectar Messages Appts Labs Imaging Inventory Ta…" at bounding box center [394, 178] width 789 height 357
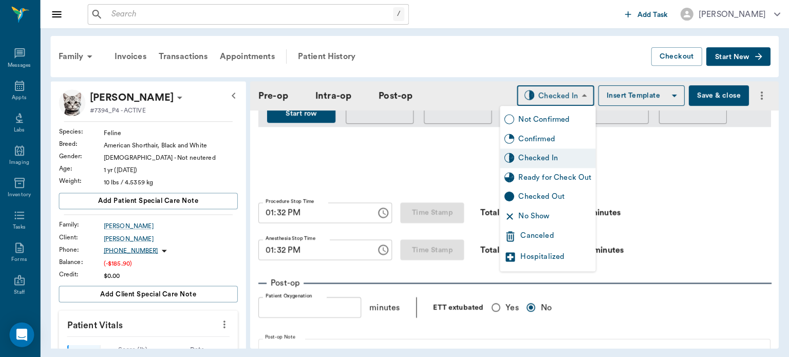
click at [568, 174] on div "Ready for Check Out" at bounding box center [555, 177] width 73 height 11
type input "READY_TO_CHECKOUT"
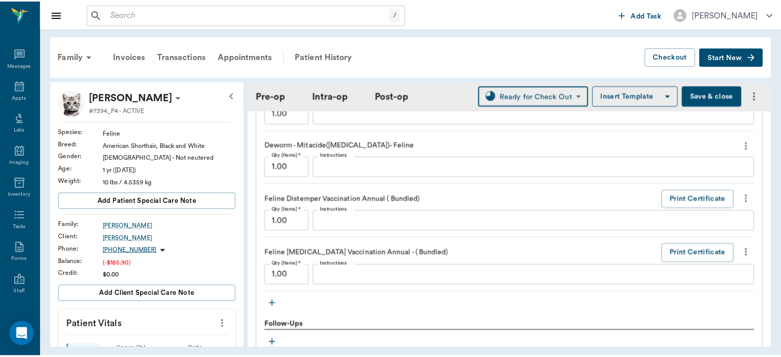
scroll to position [1495, 0]
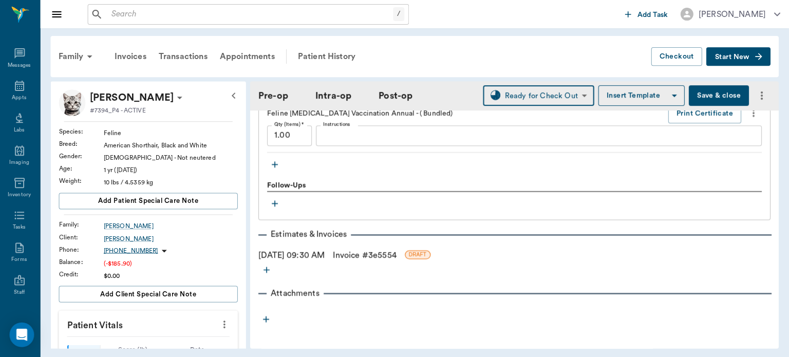
click at [382, 248] on link "Invoice # 3e5554" at bounding box center [364, 254] width 63 height 12
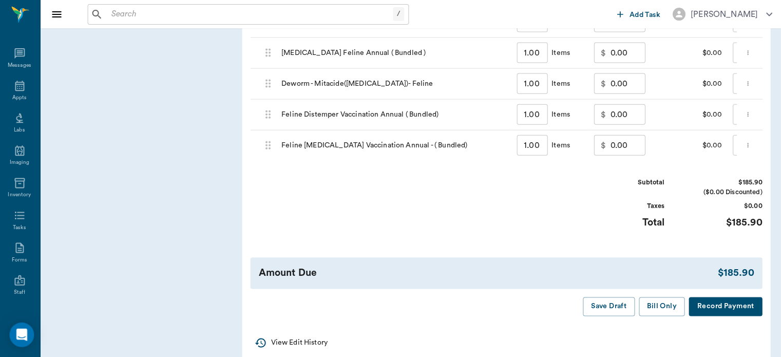
scroll to position [782, 0]
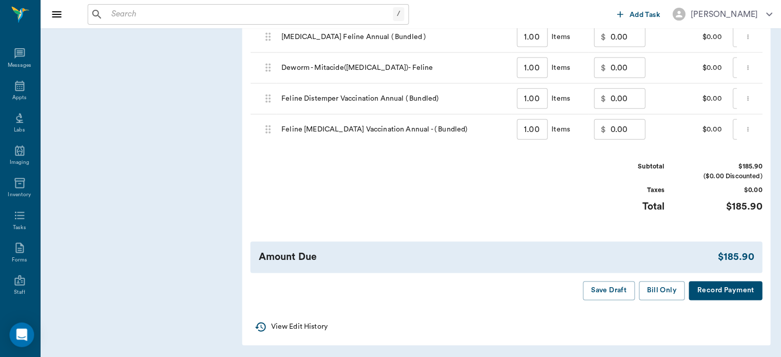
click at [669, 290] on button "Bill Only" at bounding box center [662, 290] width 46 height 19
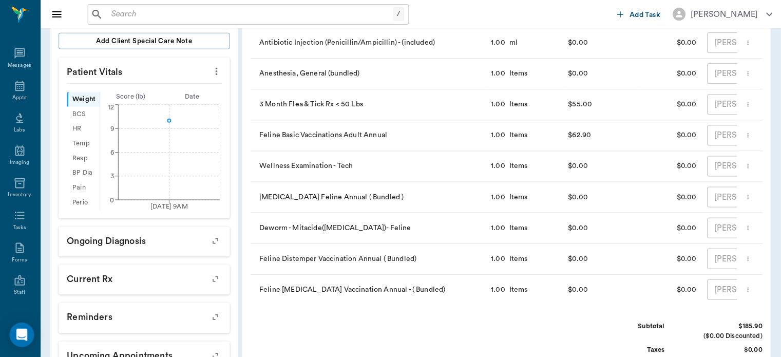
scroll to position [234, 0]
